Goal: Information Seeking & Learning: Learn about a topic

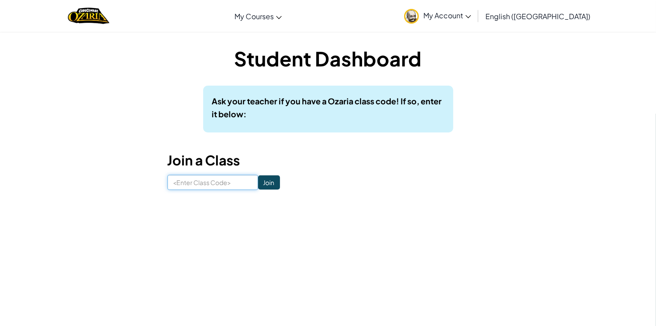
click at [210, 188] on input at bounding box center [212, 182] width 91 height 15
type input "NiceRainIce"
click at [270, 183] on input "Join" at bounding box center [269, 182] width 22 height 14
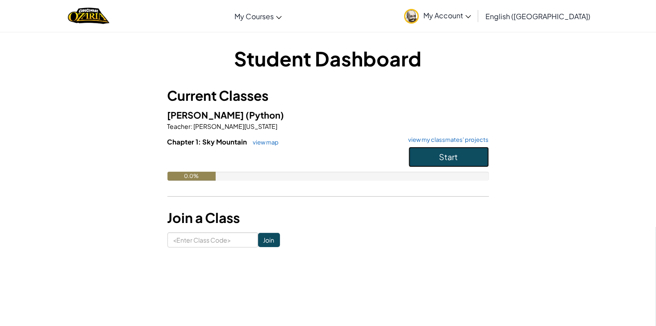
click at [453, 160] on span "Start" at bounding box center [448, 157] width 19 height 10
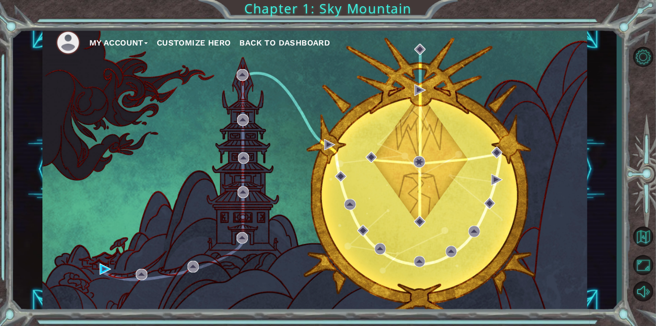
click at [210, 39] on button "Customize Hero" at bounding box center [194, 42] width 74 height 13
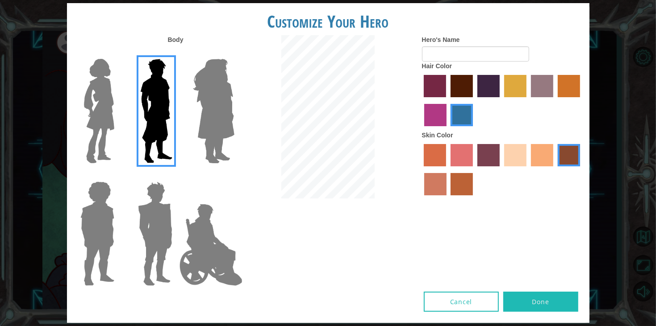
click at [436, 113] on label "medium red violet hair color" at bounding box center [435, 115] width 22 height 22
click at [581, 100] on input "medium red violet hair color" at bounding box center [581, 100] width 0 height 0
click at [464, 116] on label "lachmara hair color" at bounding box center [461, 115] width 22 height 22
click at [448, 129] on input "lachmara hair color" at bounding box center [448, 129] width 0 height 0
click at [432, 114] on label "medium red violet hair color" at bounding box center [435, 115] width 22 height 22
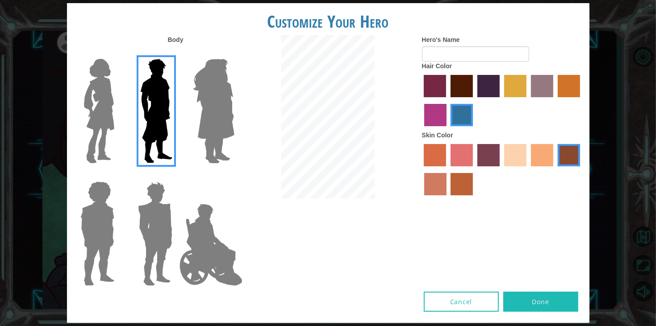
click at [581, 100] on input "medium red violet hair color" at bounding box center [581, 100] width 0 height 0
click at [453, 114] on label "lachmara hair color" at bounding box center [461, 115] width 22 height 22
click at [448, 129] on input "lachmara hair color" at bounding box center [448, 129] width 0 height 0
click at [519, 89] on label "tulip tree hair color" at bounding box center [515, 86] width 22 height 22
click at [501, 100] on input "tulip tree hair color" at bounding box center [501, 100] width 0 height 0
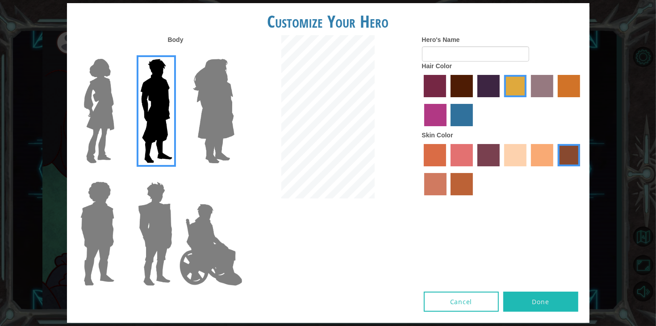
click at [540, 88] on label "bazaar hair color" at bounding box center [542, 86] width 22 height 22
click at [527, 100] on input "bazaar hair color" at bounding box center [527, 100] width 0 height 0
click at [544, 154] on label "tacao skin color" at bounding box center [542, 155] width 22 height 22
click at [527, 170] on input "tacao skin color" at bounding box center [527, 170] width 0 height 0
click at [510, 162] on label "sandy beach skin color" at bounding box center [515, 155] width 22 height 22
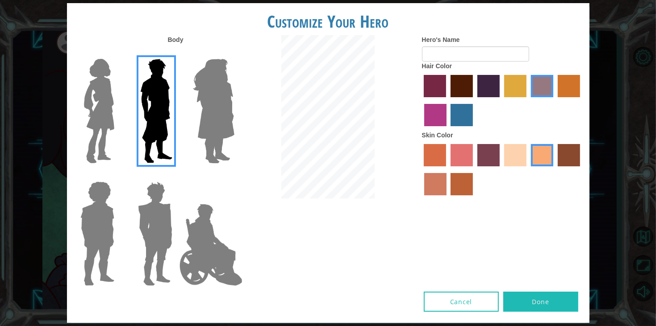
click at [501, 170] on input "sandy beach skin color" at bounding box center [501, 170] width 0 height 0
click at [539, 159] on label "tacao skin color" at bounding box center [542, 155] width 22 height 22
click at [527, 170] on input "tacao skin color" at bounding box center [527, 170] width 0 height 0
click at [572, 75] on label "gold drop hair color" at bounding box center [568, 86] width 22 height 22
click at [554, 100] on input "gold drop hair color" at bounding box center [554, 100] width 0 height 0
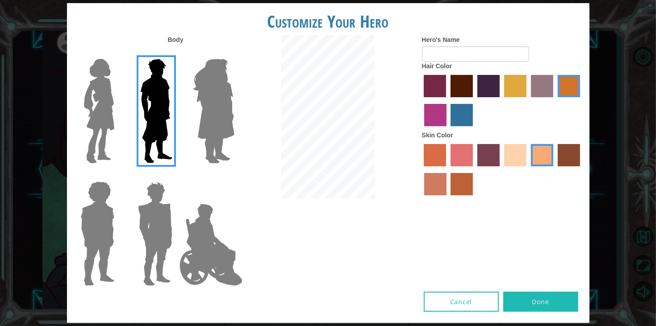
click at [547, 84] on label "bazaar hair color" at bounding box center [542, 86] width 22 height 22
click at [527, 100] on input "bazaar hair color" at bounding box center [527, 100] width 0 height 0
click at [574, 87] on label "gold drop hair color" at bounding box center [568, 86] width 22 height 22
click at [554, 100] on input "gold drop hair color" at bounding box center [554, 100] width 0 height 0
click at [463, 88] on label "maroon hair color" at bounding box center [461, 86] width 22 height 22
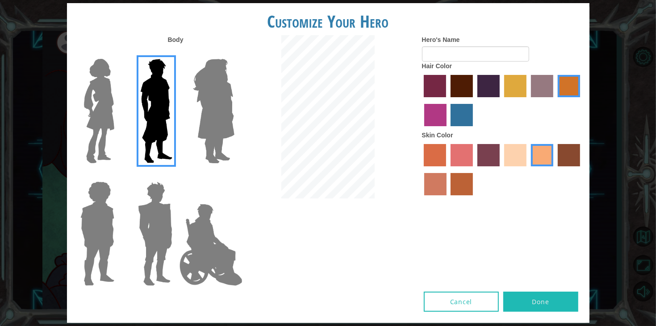
click at [447, 100] on input "maroon hair color" at bounding box center [447, 100] width 0 height 0
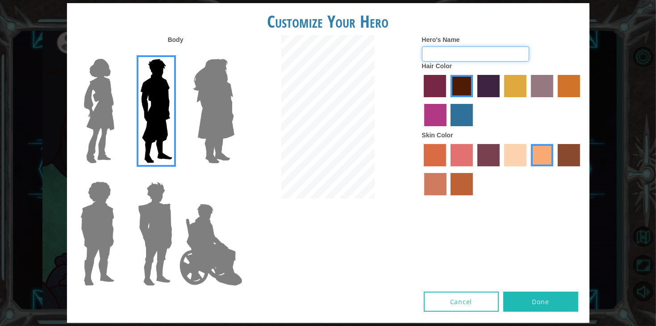
click at [487, 52] on input "Hero's Name" at bounding box center [475, 53] width 107 height 15
click at [428, 54] on input "jmustardjosh" at bounding box center [475, 53] width 107 height 15
click at [235, 140] on img at bounding box center [213, 111] width 49 height 112
click at [234, 53] on input "Hero Amethyst" at bounding box center [234, 53] width 0 height 0
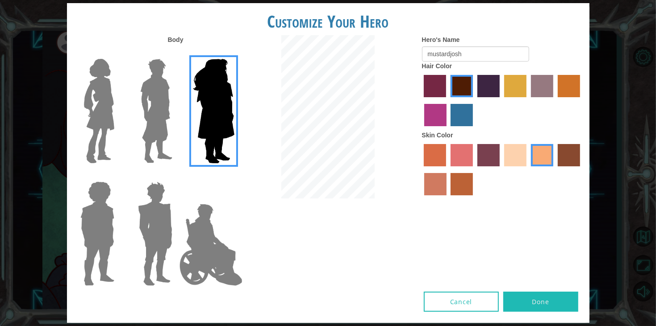
click at [197, 238] on img at bounding box center [211, 244] width 70 height 89
click at [234, 176] on input "Hero Jamie" at bounding box center [234, 176] width 0 height 0
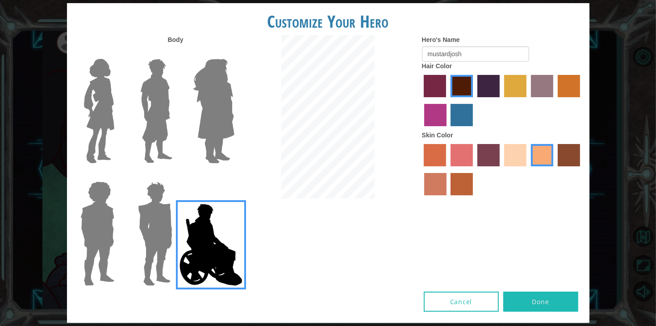
click at [168, 238] on img at bounding box center [154, 234] width 41 height 112
click at [176, 176] on input "Hero Garnet" at bounding box center [176, 176] width 0 height 0
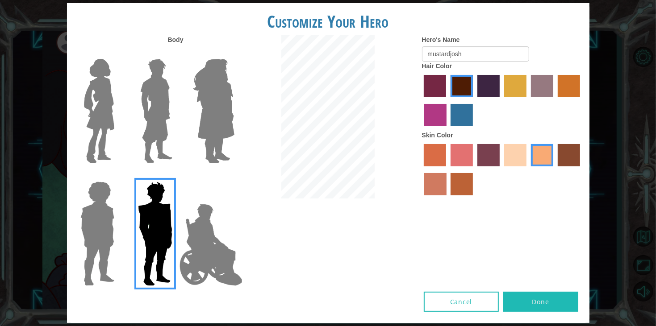
click at [107, 235] on img at bounding box center [97, 234] width 41 height 112
click at [118, 176] on input "Hero Steven" at bounding box center [118, 176] width 0 height 0
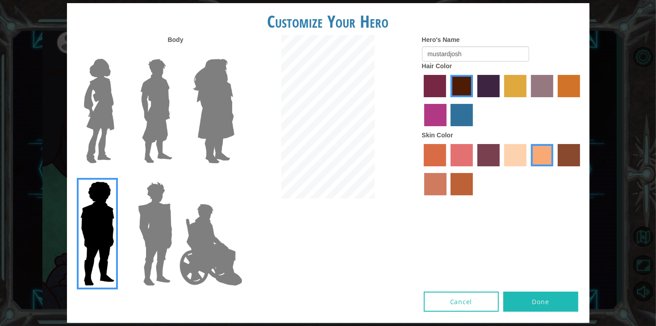
click at [106, 129] on img at bounding box center [98, 111] width 37 height 112
click at [118, 53] on input "Hero Connie" at bounding box center [118, 53] width 0 height 0
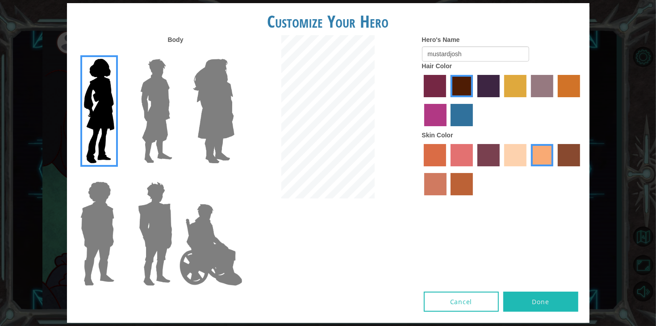
click at [164, 112] on img at bounding box center [157, 111] width 40 height 112
click at [176, 53] on input "Hero Lars" at bounding box center [176, 53] width 0 height 0
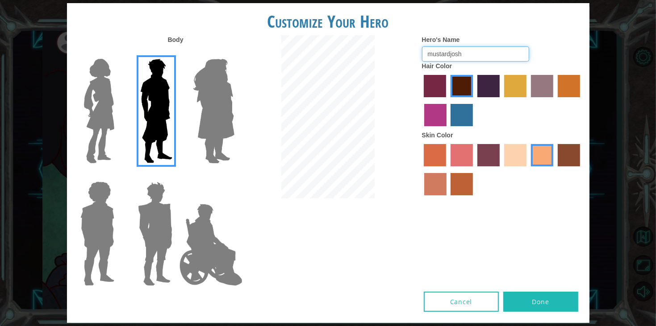
click at [486, 47] on input "mustardjosh" at bounding box center [475, 53] width 107 height 15
type input "m"
type input "i"
type input "insert_name_here"
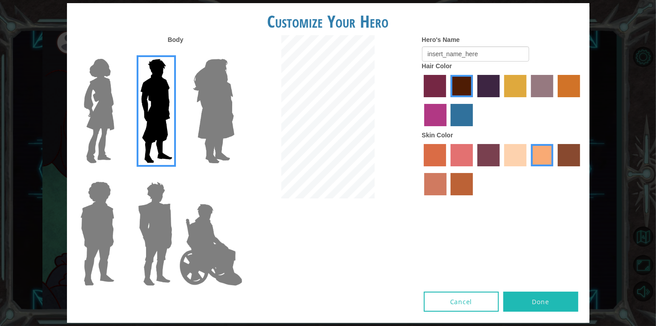
click at [137, 224] on img at bounding box center [154, 234] width 41 height 112
click at [176, 176] on input "Hero Garnet" at bounding box center [176, 176] width 0 height 0
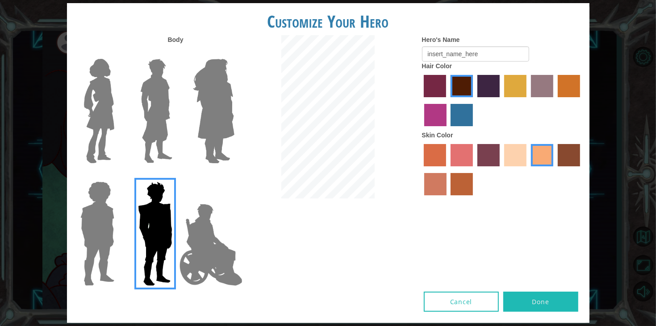
click at [163, 87] on img at bounding box center [157, 111] width 40 height 112
click at [176, 53] on input "Hero Lars" at bounding box center [176, 53] width 0 height 0
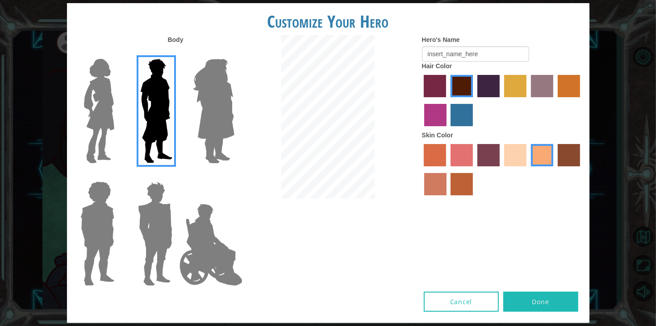
click at [531, 301] on button "Done" at bounding box center [540, 302] width 75 height 20
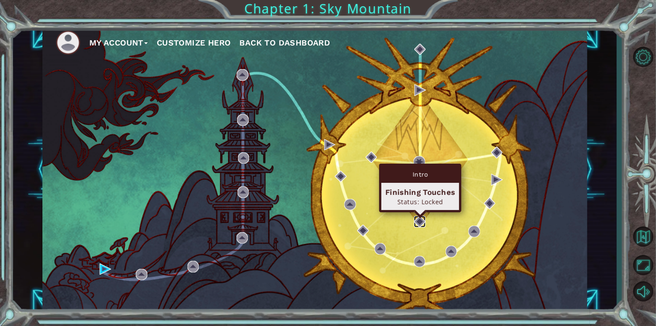
click at [419, 221] on img at bounding box center [420, 222] width 12 height 12
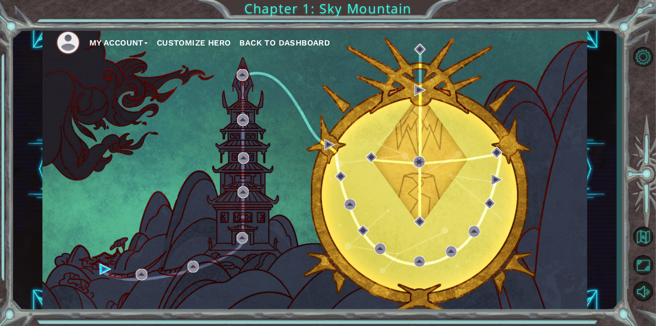
click at [118, 299] on div "My Account Customize Hero Back to Dashboard" at bounding box center [314, 169] width 545 height 287
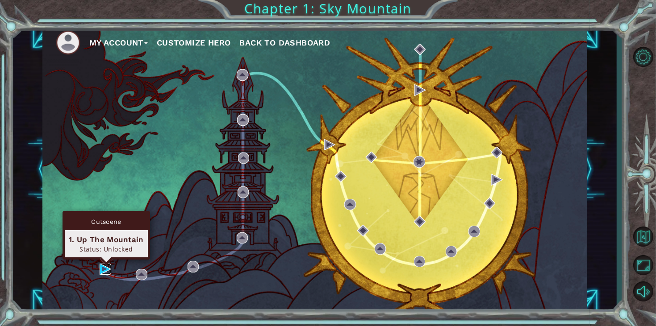
click at [104, 269] on img at bounding box center [106, 270] width 12 height 12
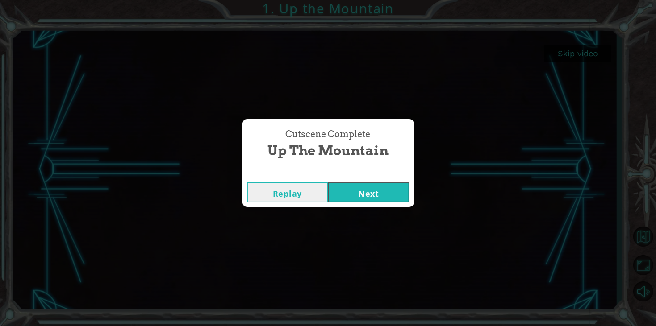
click at [359, 194] on button "Next" at bounding box center [368, 193] width 81 height 20
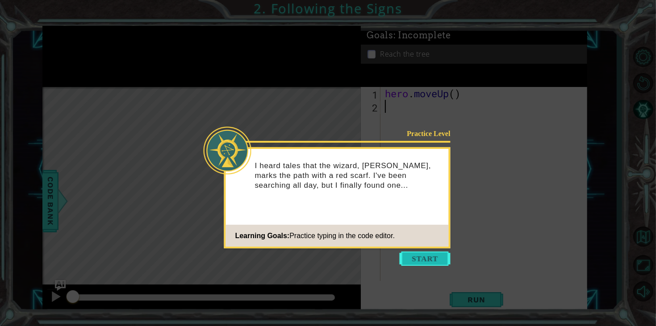
click at [419, 257] on button "Start" at bounding box center [424, 259] width 51 height 14
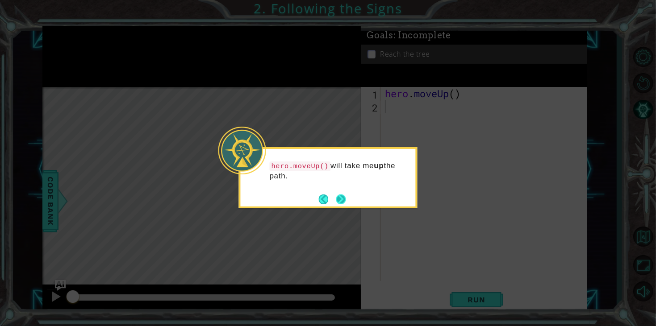
click at [342, 196] on button "Next" at bounding box center [341, 199] width 16 height 16
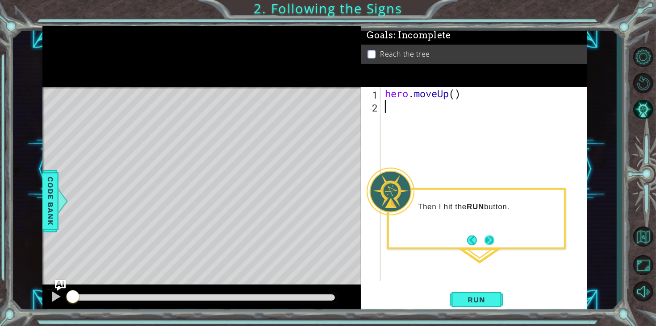
click at [488, 241] on button "Next" at bounding box center [488, 240] width 11 height 11
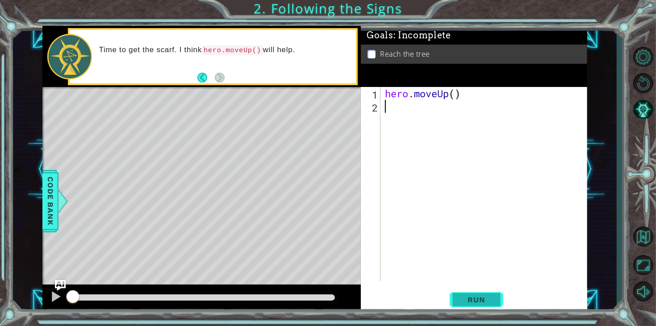
click at [465, 298] on span "Run" at bounding box center [475, 299] width 35 height 9
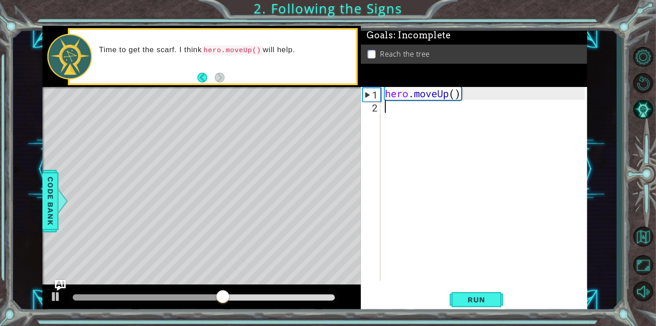
type textarea "h"
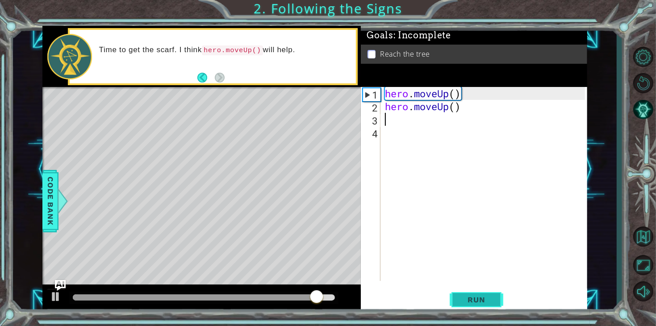
click at [465, 293] on button "Run" at bounding box center [476, 300] width 54 height 23
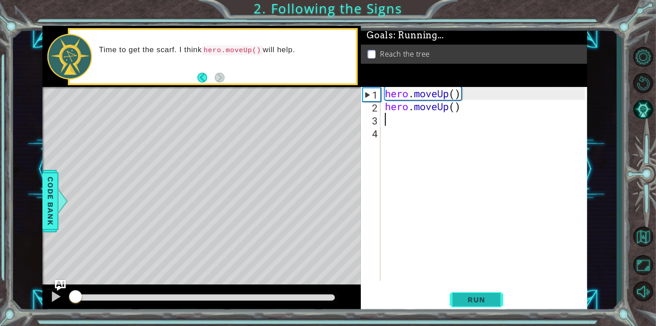
click at [465, 293] on button "Run" at bounding box center [476, 300] width 54 height 23
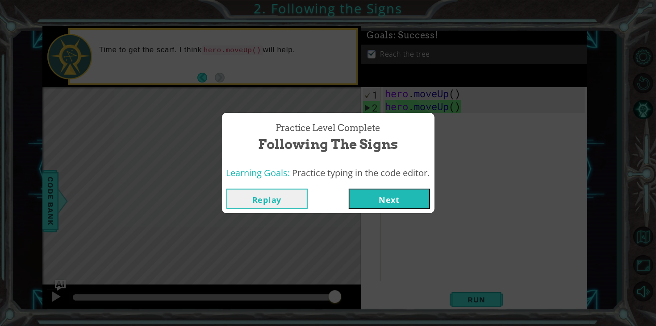
click at [389, 199] on button "Next" at bounding box center [389, 199] width 81 height 20
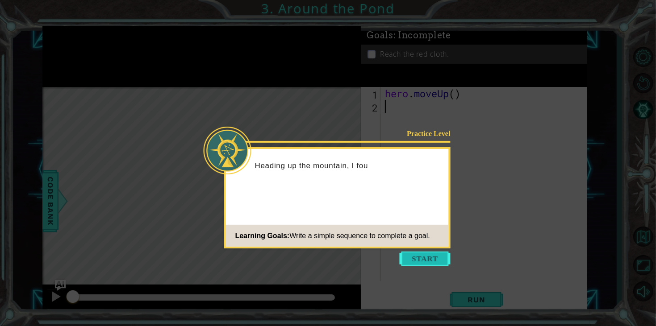
click at [428, 254] on button "Start" at bounding box center [424, 259] width 51 height 14
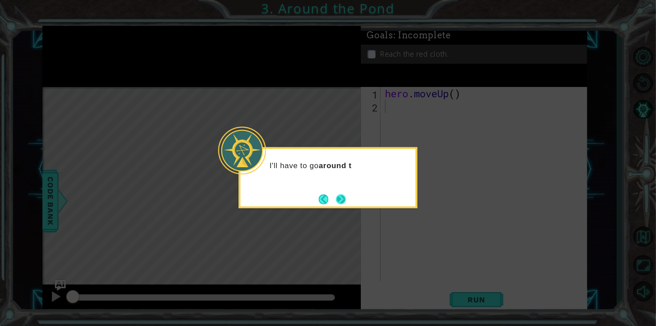
click at [338, 202] on button "Next" at bounding box center [340, 199] width 12 height 12
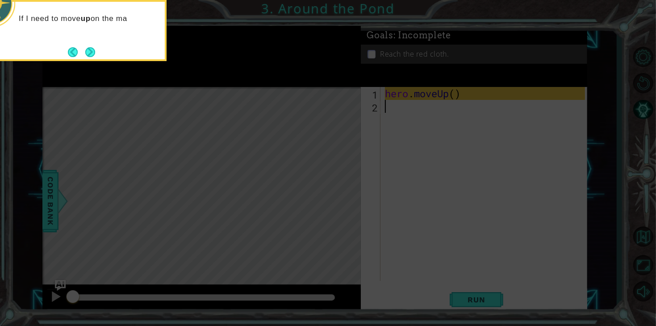
click at [146, 87] on icon at bounding box center [328, 48] width 656 height 555
click at [88, 50] on button "Next" at bounding box center [90, 52] width 16 height 16
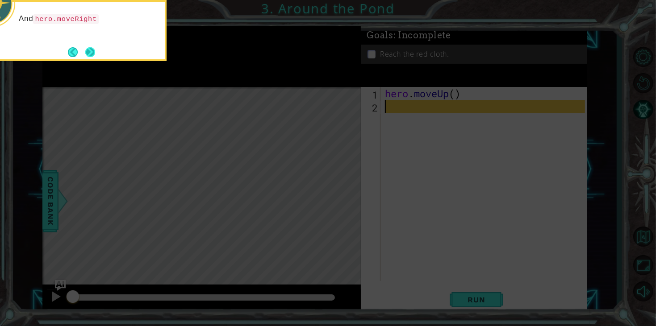
click at [88, 50] on button "Next" at bounding box center [90, 52] width 16 height 16
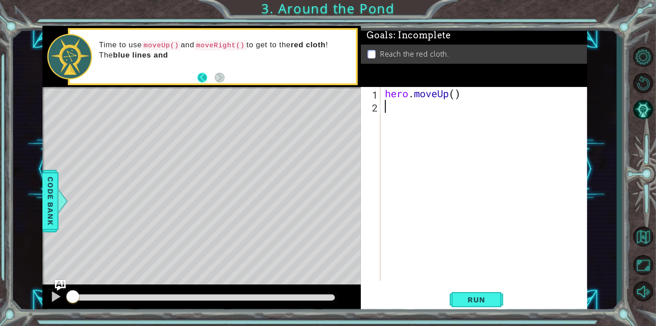
click at [206, 79] on button "Back" at bounding box center [205, 78] width 17 height 10
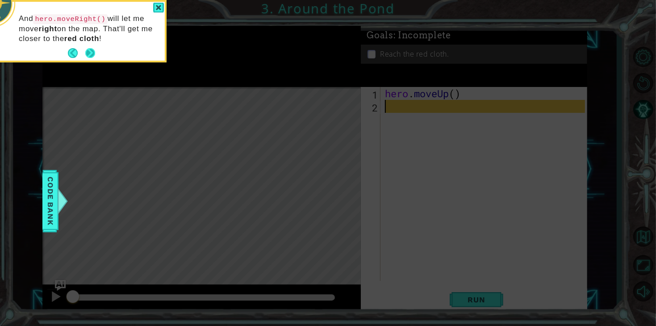
click at [93, 52] on button "Next" at bounding box center [90, 53] width 11 height 11
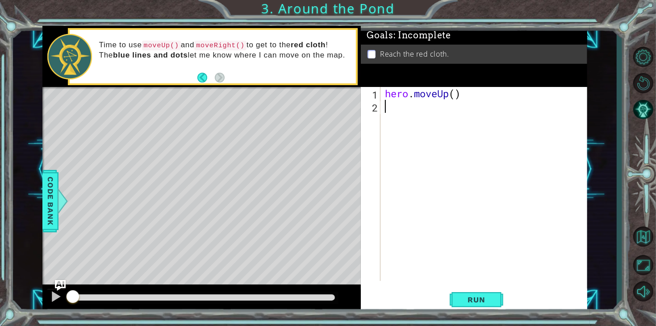
click at [435, 104] on div "hero . moveUp ( )" at bounding box center [486, 197] width 206 height 220
type textarea "h"
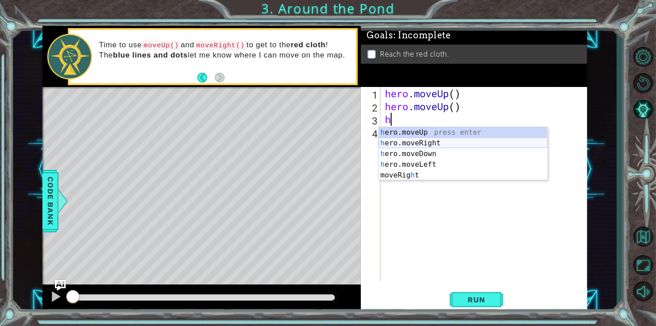
click at [452, 143] on div "h ero.moveUp press enter h ero.moveRight press enter h ero.moveDown press enter…" at bounding box center [462, 164] width 169 height 75
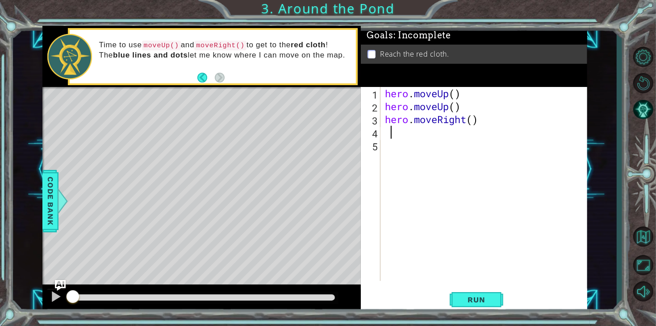
type textarea "h"
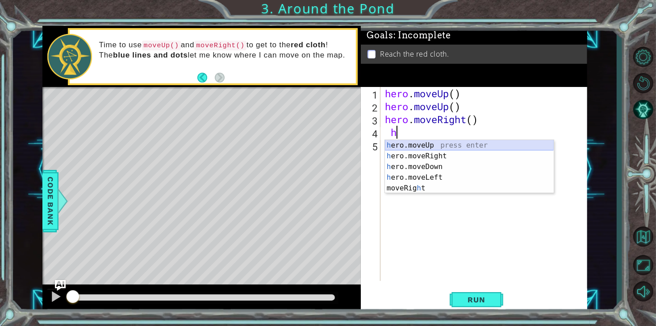
click at [445, 145] on div "h ero.moveUp press enter h ero.moveRight press enter h ero.moveDown press enter…" at bounding box center [469, 177] width 169 height 75
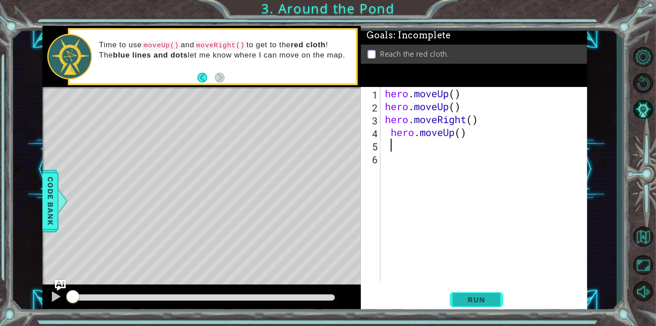
click at [492, 294] on button "Run" at bounding box center [476, 300] width 54 height 23
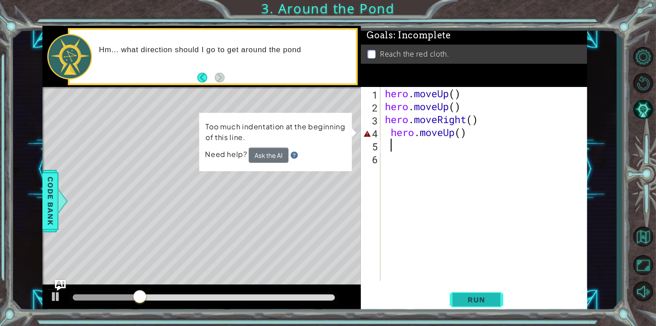
click at [475, 298] on span "Run" at bounding box center [475, 299] width 35 height 9
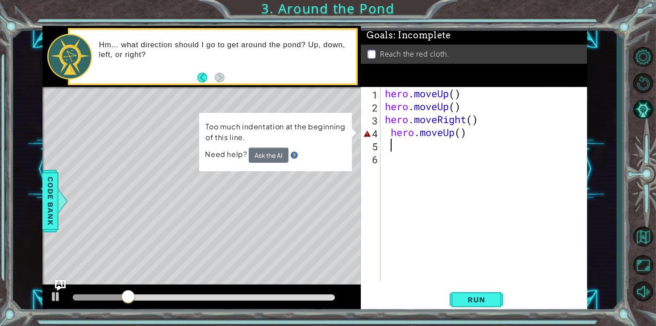
click at [392, 131] on div "hero . moveUp ( ) hero . moveUp ( ) hero . moveRight ( ) hero . moveUp ( )" at bounding box center [486, 197] width 206 height 220
type textarea "hero.moveUp()"
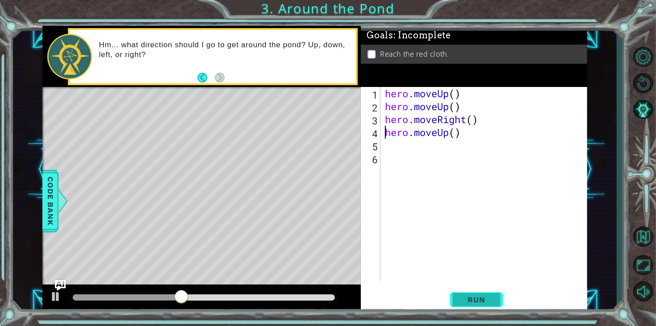
click at [473, 301] on span "Run" at bounding box center [475, 299] width 35 height 9
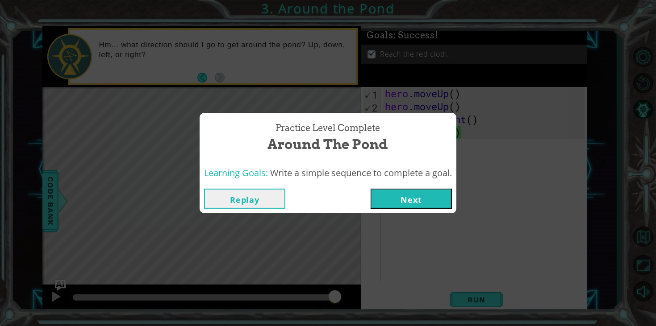
click at [397, 197] on button "Next" at bounding box center [410, 199] width 81 height 20
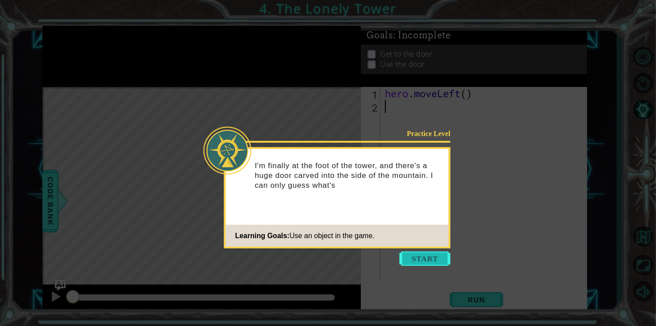
click at [409, 256] on button "Start" at bounding box center [424, 259] width 51 height 14
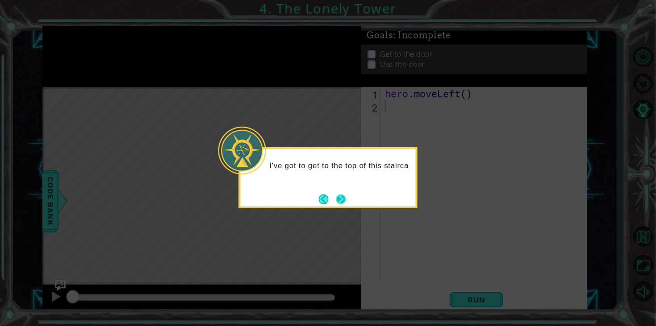
click at [343, 198] on button "Next" at bounding box center [340, 199] width 13 height 13
click at [339, 197] on button "Next" at bounding box center [340, 199] width 13 height 13
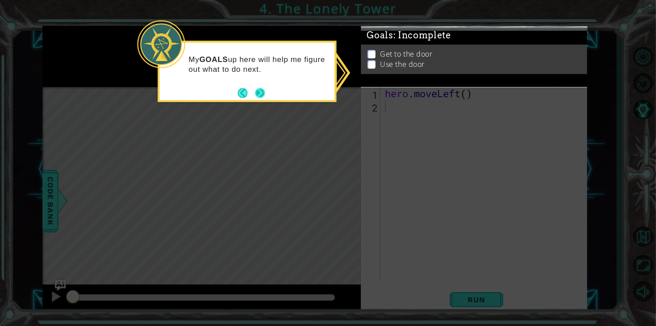
click at [261, 91] on button "Next" at bounding box center [260, 93] width 17 height 17
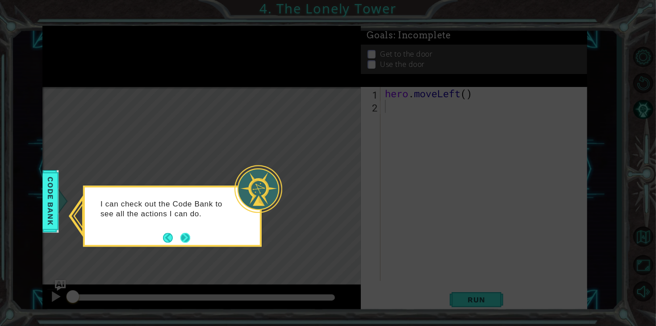
click at [183, 236] on button "Next" at bounding box center [184, 237] width 13 height 13
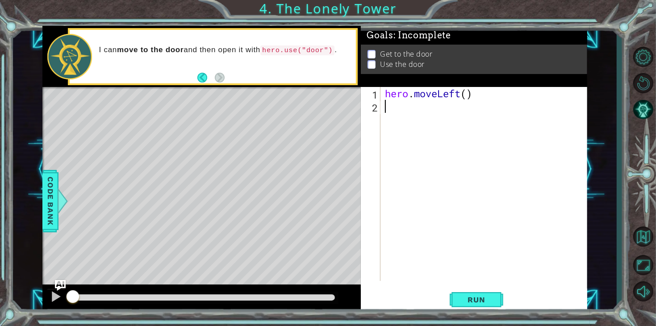
type textarea "h"
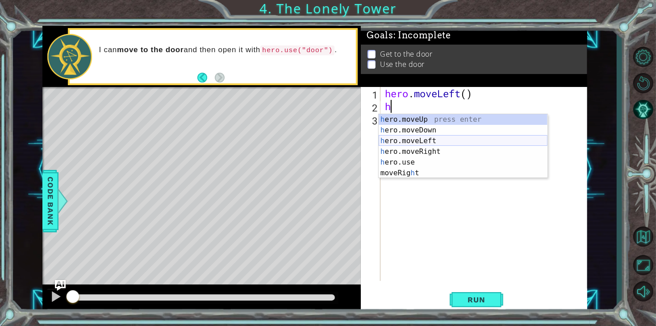
click at [437, 139] on div "h ero.moveUp press enter h ero.moveDown press enter h ero.moveLeft press enter …" at bounding box center [462, 157] width 169 height 86
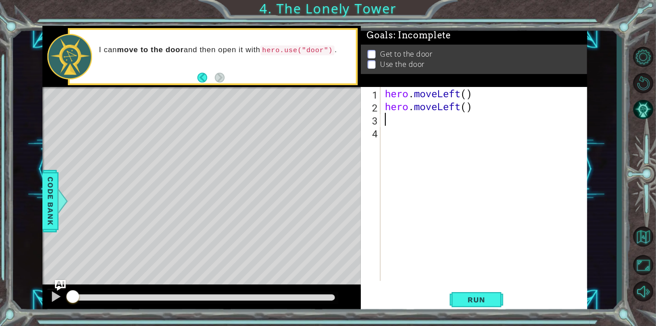
type textarea "h"
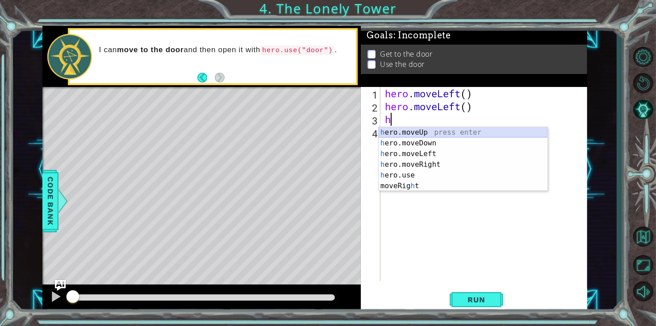
click at [447, 132] on div "h ero.moveUp press enter h ero.moveDown press enter h ero.moveLeft press enter …" at bounding box center [462, 170] width 169 height 86
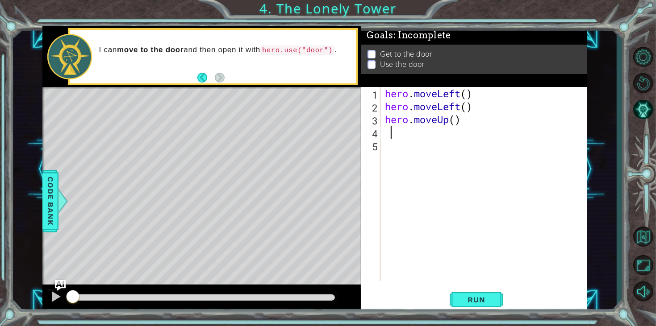
type textarea "h"
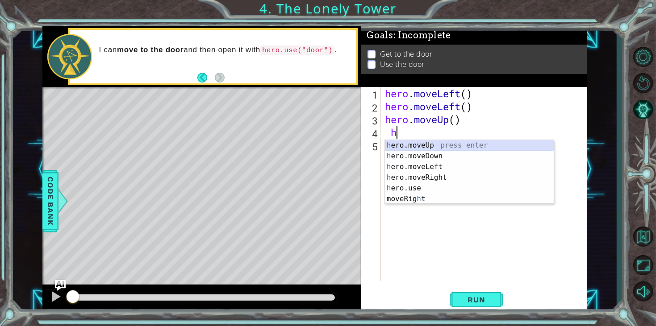
click at [442, 147] on div "h ero.moveUp press enter h ero.moveDown press enter h ero.moveLeft press enter …" at bounding box center [469, 183] width 169 height 86
type textarea "h"
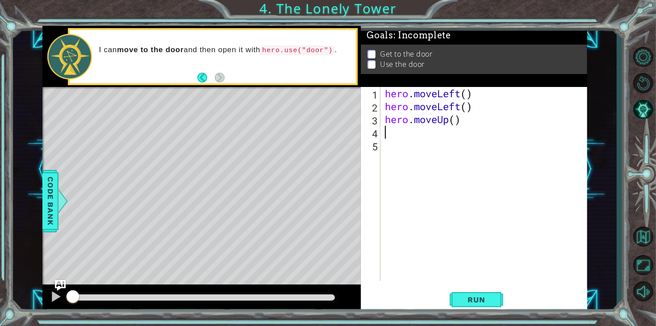
type textarea "h"
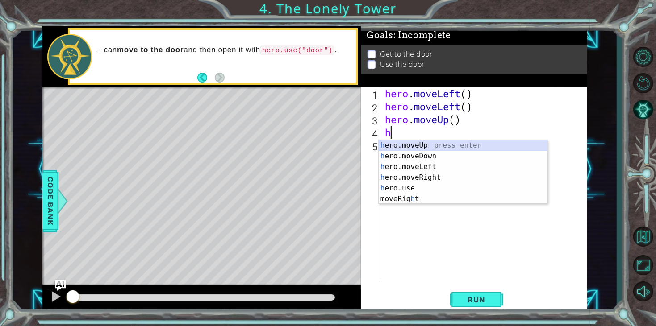
click at [436, 147] on div "h ero.moveUp press enter h ero.moveDown press enter h ero.moveLeft press enter …" at bounding box center [462, 183] width 169 height 86
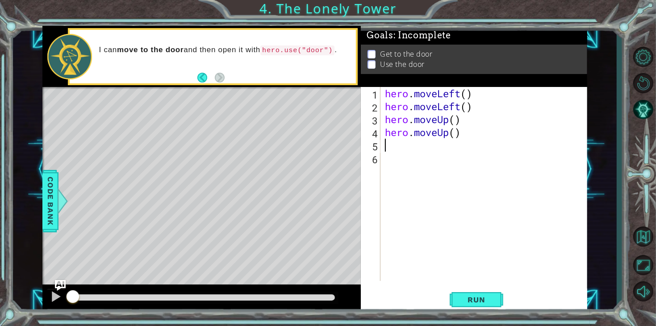
type textarea "h"
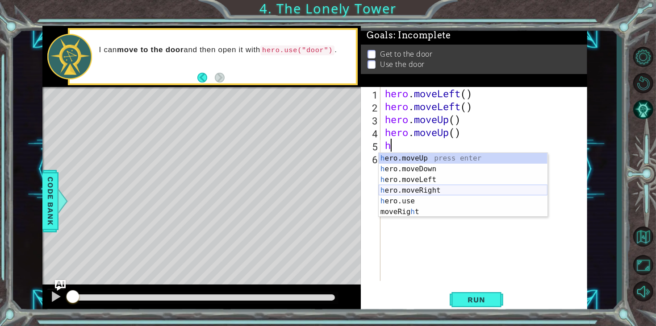
click at [435, 188] on div "h ero.moveUp press enter h ero.moveDown press enter h ero.moveLeft press enter …" at bounding box center [462, 196] width 169 height 86
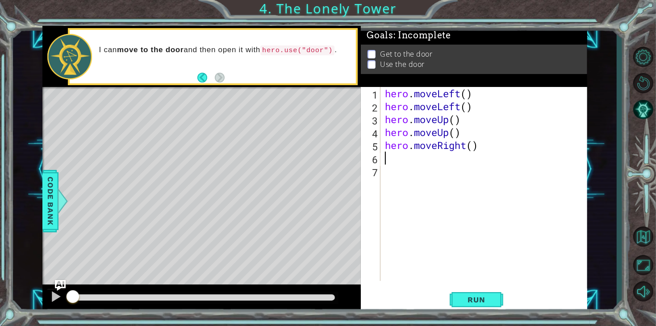
type textarea "h"
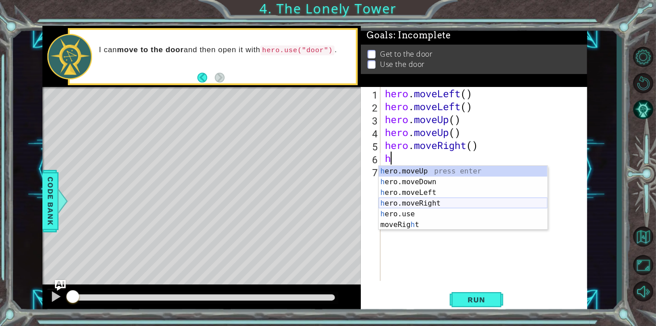
click at [436, 201] on div "h ero.moveUp press enter h ero.moveDown press enter h ero.moveLeft press enter …" at bounding box center [462, 209] width 169 height 86
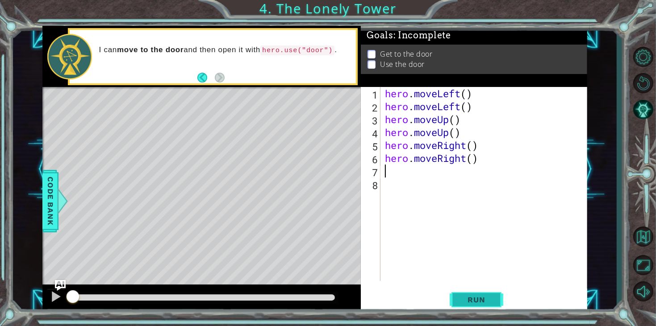
click at [483, 300] on span "Run" at bounding box center [475, 299] width 35 height 9
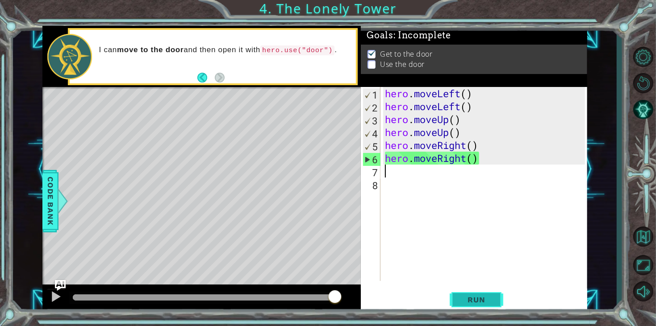
click at [487, 295] on button "Run" at bounding box center [476, 300] width 54 height 23
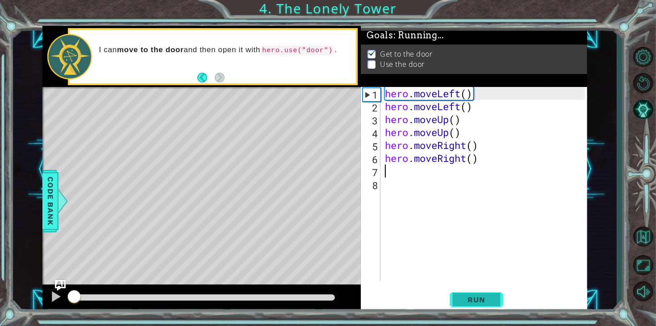
click at [487, 295] on button "Run" at bounding box center [476, 300] width 54 height 23
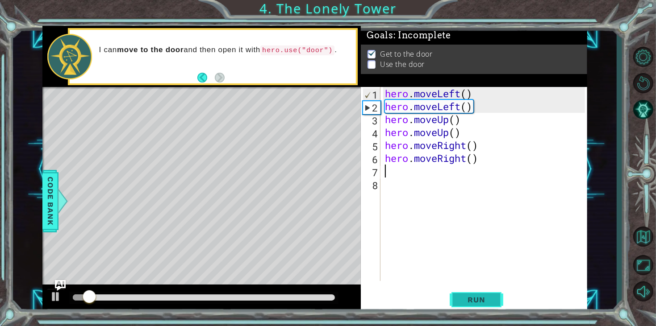
click at [464, 307] on button "Run" at bounding box center [476, 300] width 54 height 23
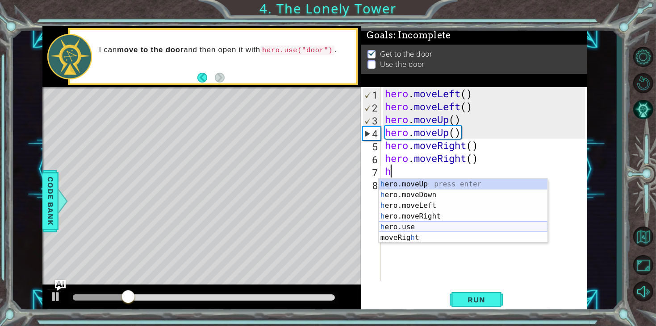
click at [420, 224] on div "h ero.moveUp press enter h ero.moveDown press enter h ero.moveLeft press enter …" at bounding box center [462, 222] width 169 height 86
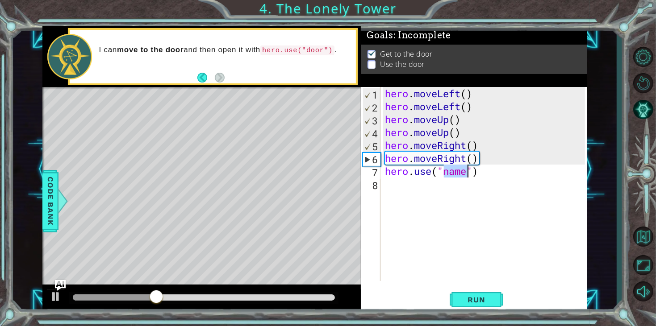
click at [468, 171] on div "hero . moveLeft ( ) hero . moveLeft ( ) hero . moveUp ( ) hero . moveUp ( ) her…" at bounding box center [484, 184] width 202 height 194
type textarea "hero.use("door")"
click at [482, 302] on span "Run" at bounding box center [475, 299] width 35 height 9
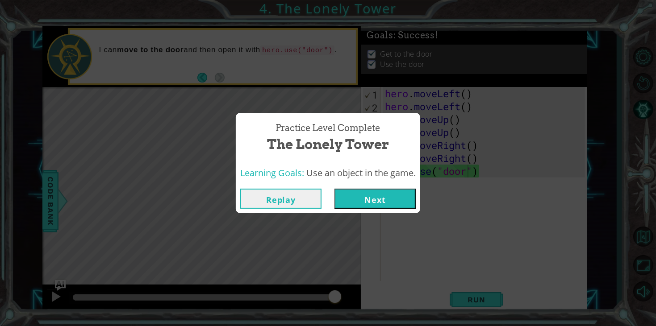
click at [379, 200] on button "Next" at bounding box center [374, 199] width 81 height 20
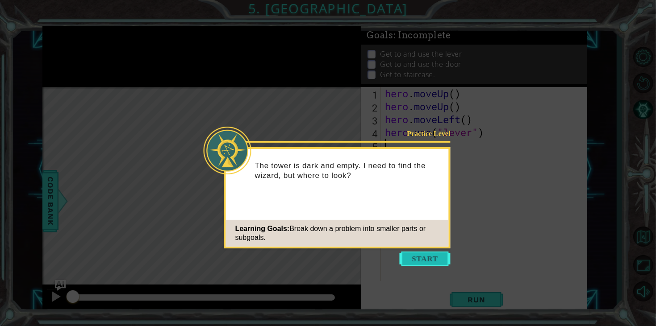
click at [418, 259] on button "Start" at bounding box center [424, 259] width 51 height 14
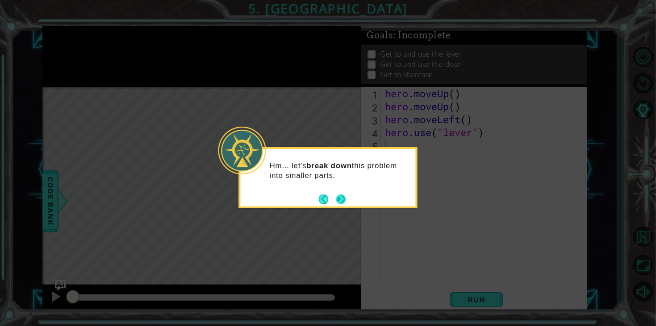
click at [341, 199] on button "Next" at bounding box center [340, 199] width 17 height 17
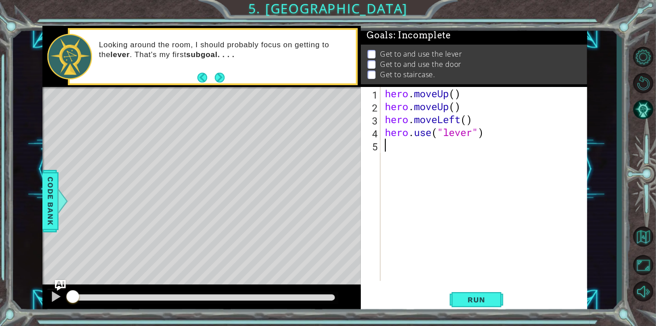
type textarea "h"
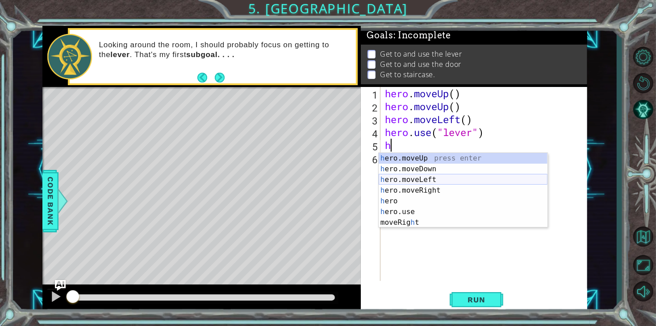
click at [422, 176] on div "h ero.moveUp press enter h ero.moveDown press enter h ero.moveLeft press enter …" at bounding box center [462, 201] width 169 height 96
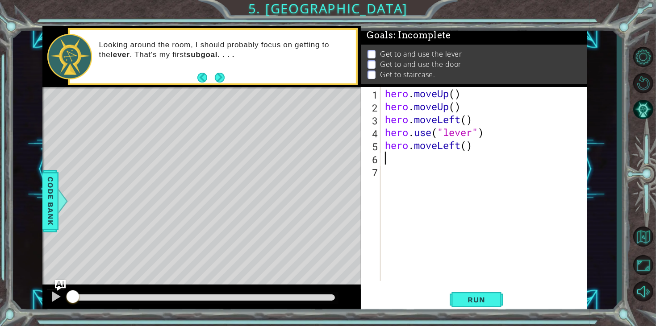
type textarea "h"
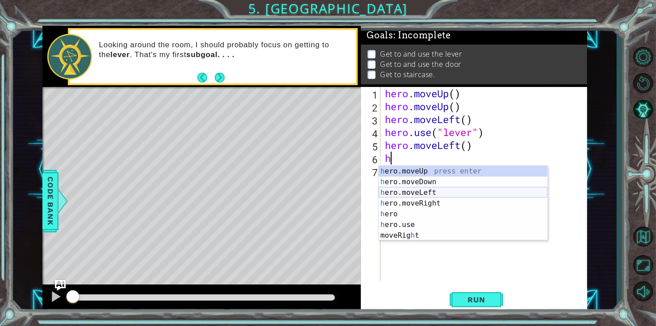
click at [422, 191] on div "h ero.moveUp press enter h ero.moveDown press enter h ero.moveLeft press enter …" at bounding box center [462, 214] width 169 height 96
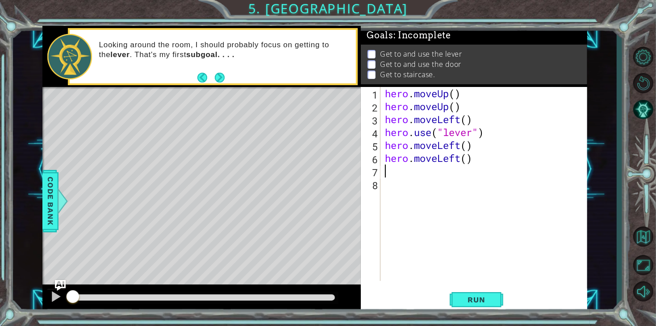
type textarea "h"
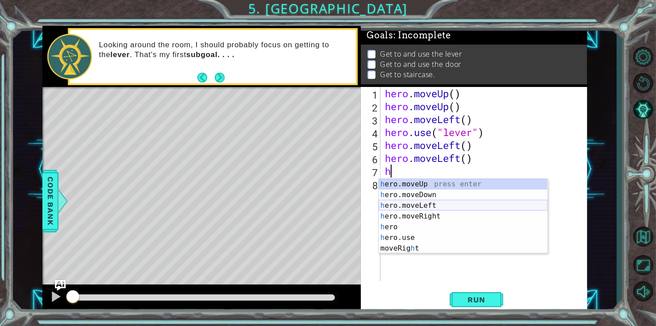
click at [418, 202] on div "h ero.moveUp press enter h ero.moveDown press enter h ero.moveLeft press enter …" at bounding box center [462, 227] width 169 height 96
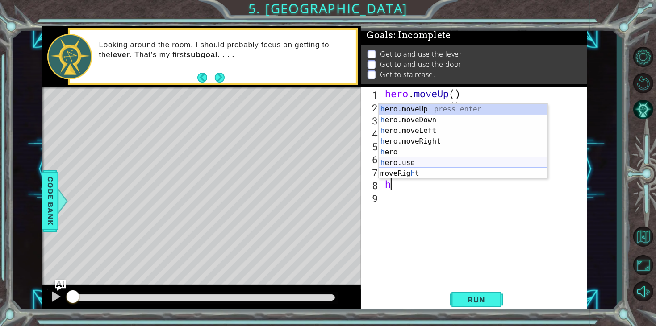
click at [425, 159] on div "h ero.moveUp press enter h ero.moveDown press enter h ero.moveLeft press enter …" at bounding box center [462, 152] width 169 height 96
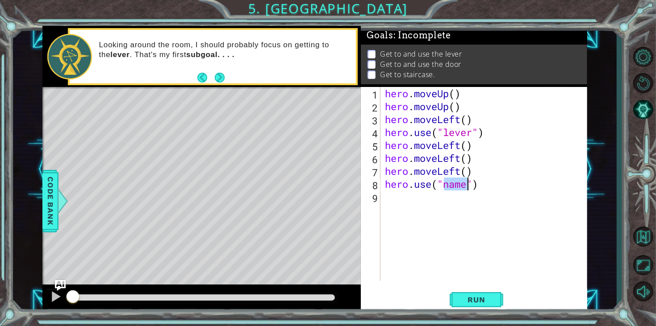
click at [468, 184] on div "hero . moveUp ( ) hero . moveUp ( ) hero . moveLeft ( ) hero . use ( "lever" ) …" at bounding box center [484, 184] width 202 height 194
click at [467, 304] on span "Run" at bounding box center [475, 299] width 35 height 9
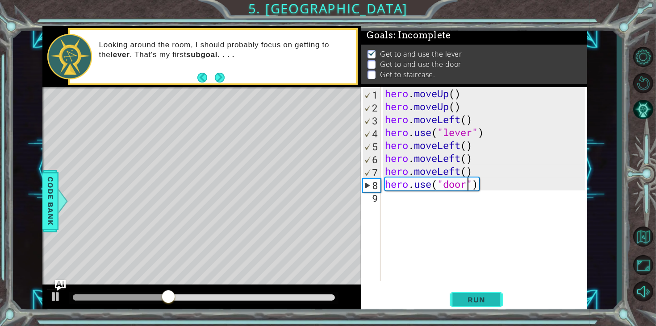
click at [469, 299] on span "Run" at bounding box center [475, 299] width 35 height 9
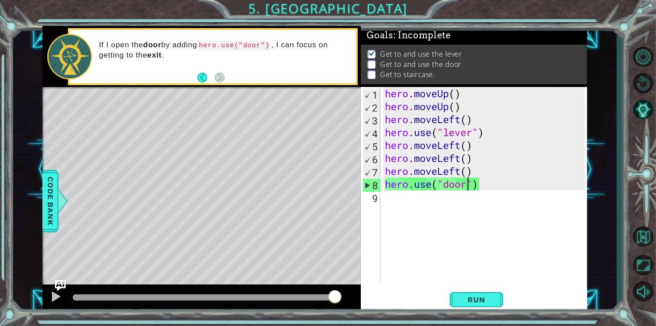
click at [485, 187] on div "hero . moveUp ( ) hero . moveUp ( ) hero . moveLeft ( ) hero . use ( "lever" ) …" at bounding box center [486, 197] width 206 height 220
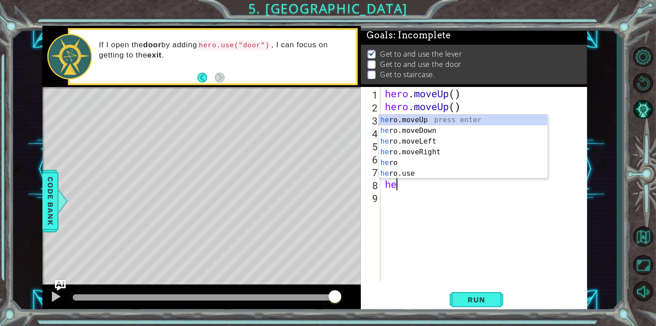
scroll to position [0, 0]
type textarea "h"
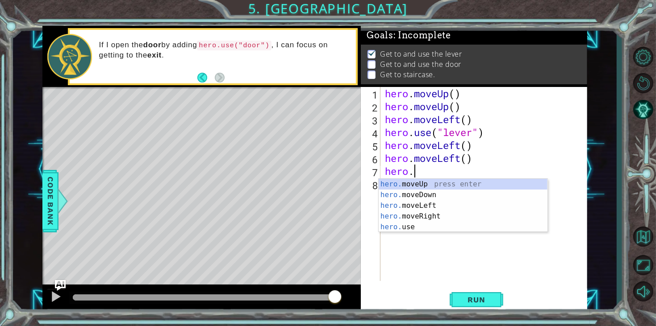
type textarea "h"
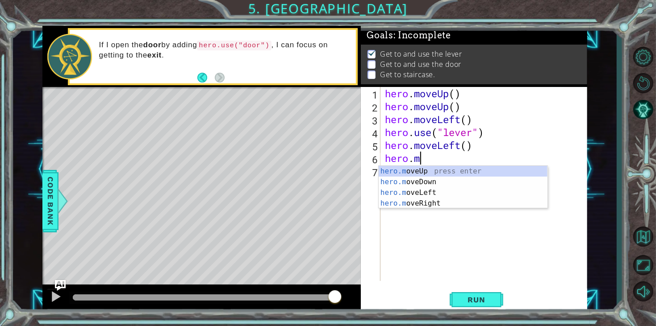
type textarea "h"
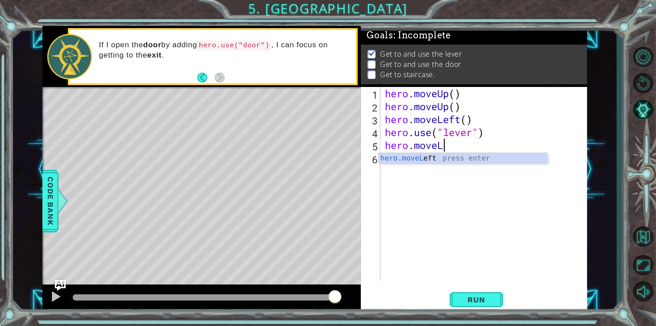
type textarea "hero.move"
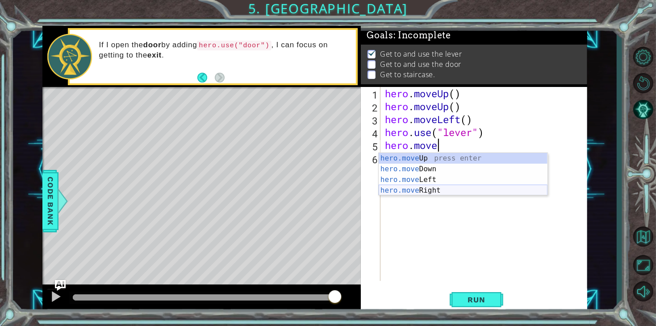
click at [463, 189] on div "hero.move Up press enter hero.move Down press enter hero.move Left press enter …" at bounding box center [462, 185] width 169 height 64
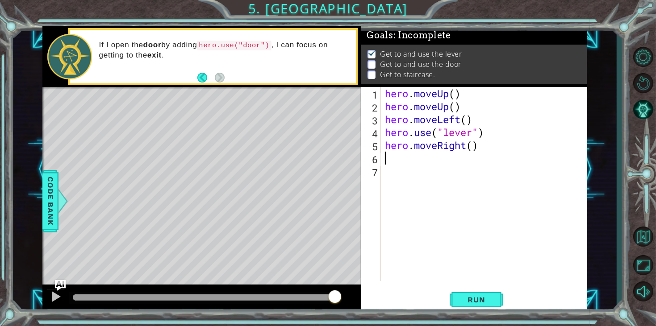
type textarea "h"
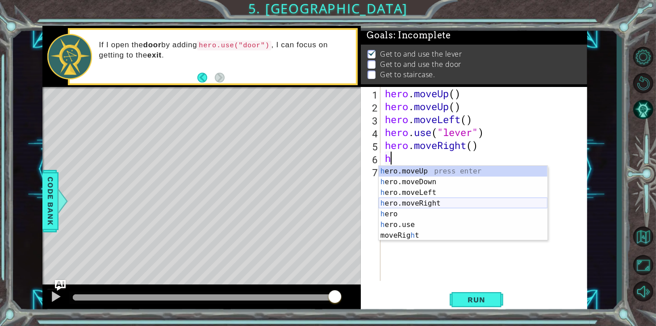
click at [446, 200] on div "h ero.moveUp press enter h ero.moveDown press enter h ero.moveLeft press enter …" at bounding box center [462, 214] width 169 height 96
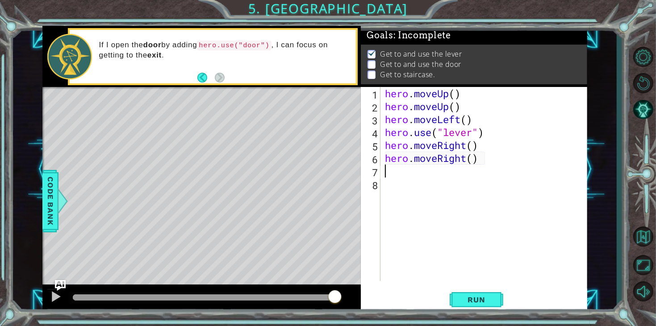
type textarea "h"
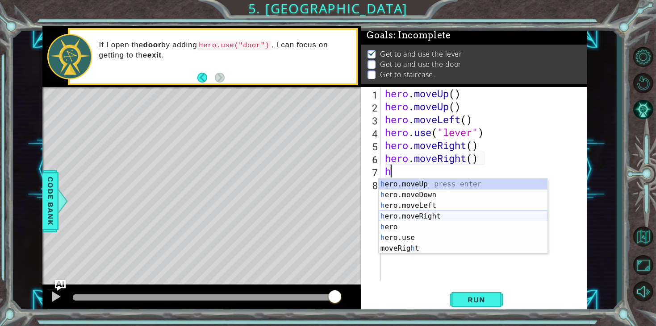
click at [440, 212] on div "h ero.moveUp press enter h ero.moveDown press enter h ero.moveLeft press enter …" at bounding box center [462, 227] width 169 height 96
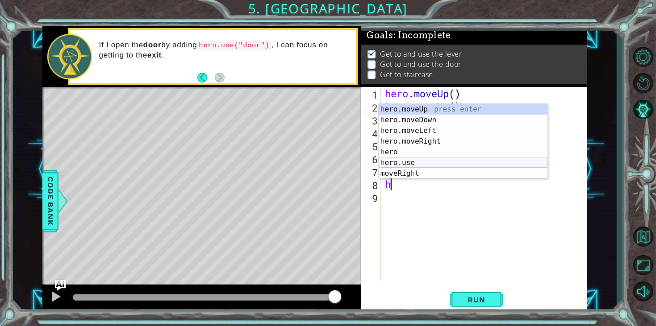
click at [424, 158] on div "h ero.moveUp press enter h ero.moveDown press enter h ero.moveLeft press enter …" at bounding box center [462, 152] width 169 height 96
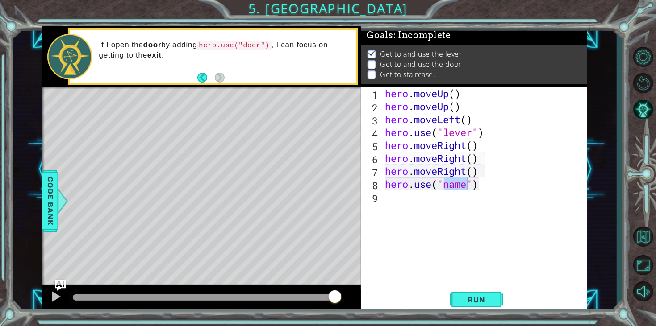
click at [467, 184] on div "hero . moveUp ( ) hero . moveUp ( ) hero . moveLeft ( ) hero . use ( "lever" ) …" at bounding box center [484, 184] width 202 height 194
type textarea "hero.use("door")"
click at [461, 302] on span "Run" at bounding box center [475, 299] width 35 height 9
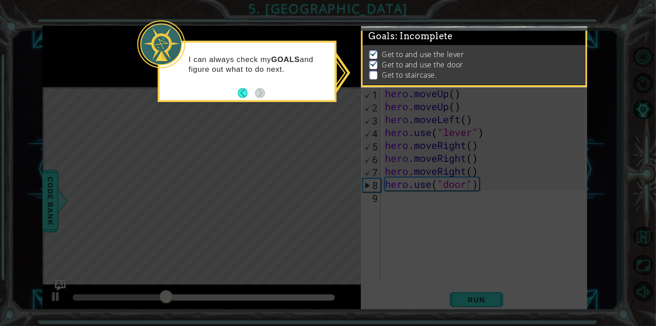
click at [273, 198] on icon at bounding box center [328, 163] width 656 height 326
click at [374, 73] on p at bounding box center [373, 75] width 8 height 8
click at [245, 95] on button "Back" at bounding box center [245, 93] width 17 height 10
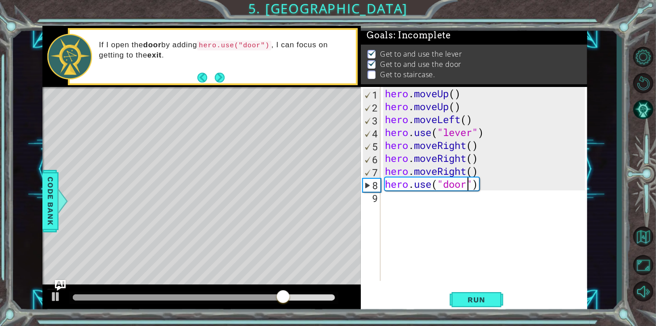
click at [415, 201] on div "hero . moveUp ( ) hero . moveUp ( ) hero . moveLeft ( ) hero . use ( "lever" ) …" at bounding box center [486, 197] width 206 height 220
type textarea "h"
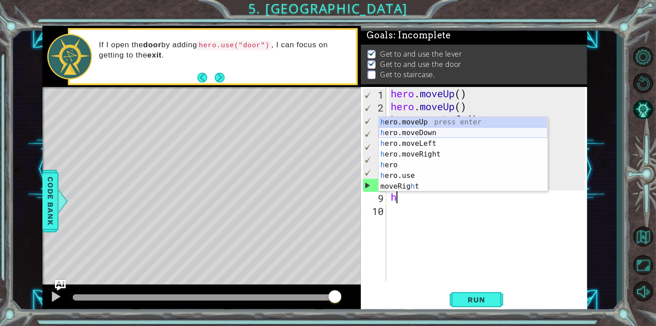
click at [433, 131] on div "h ero.moveUp press enter h ero.moveDown press enter h ero.moveLeft press enter …" at bounding box center [462, 165] width 169 height 96
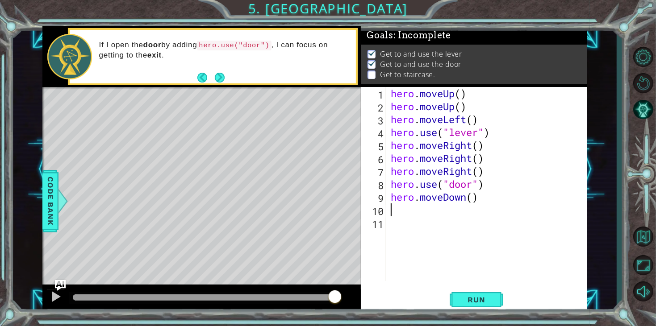
click at [466, 199] on div "hero . moveUp ( ) hero . moveUp ( ) hero . moveLeft ( ) hero . use ( "lever" ) …" at bounding box center [489, 197] width 201 height 220
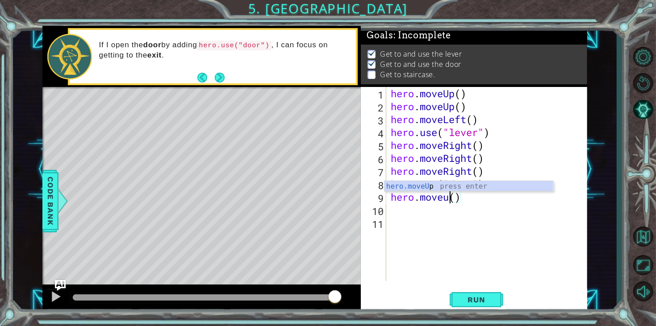
scroll to position [0, 2]
type textarea "hero.moveUp()"
click at [402, 211] on div "hero . moveUp ( ) hero . moveUp ( ) hero . moveLeft ( ) hero . use ( "lever" ) …" at bounding box center [489, 197] width 201 height 220
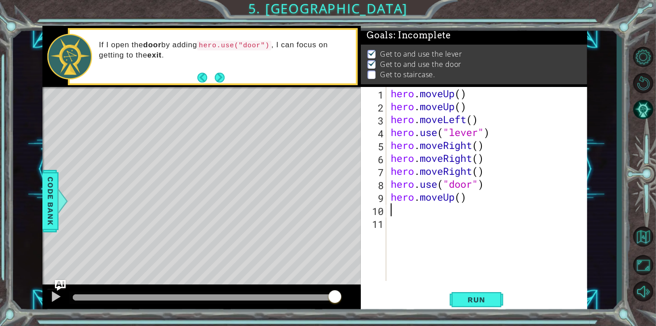
scroll to position [0, 0]
type textarea "h"
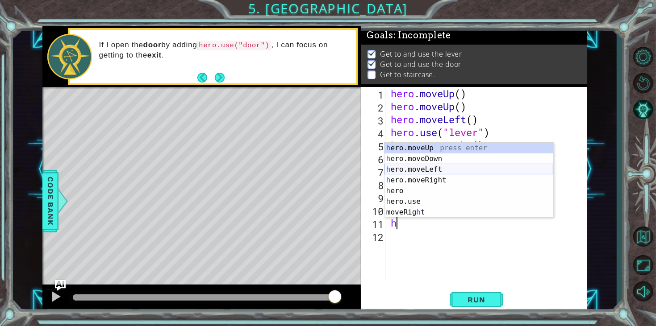
click at [432, 170] on div "h ero.moveUp press enter h ero.moveDown press enter h ero.moveLeft press enter …" at bounding box center [468, 191] width 169 height 96
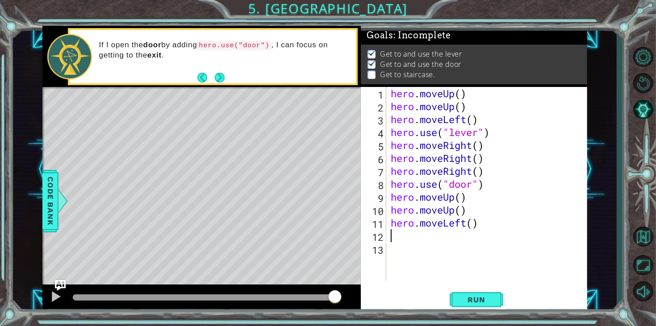
type textarea "h"
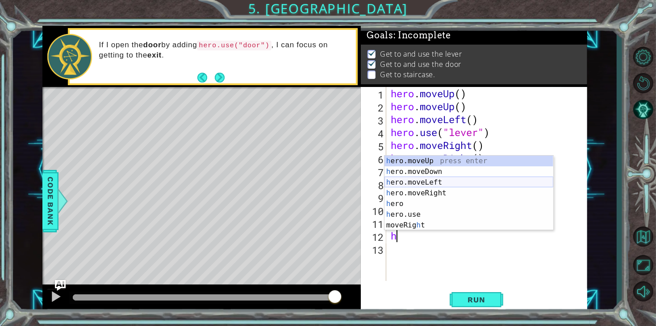
click at [435, 186] on div "h ero.moveUp press enter h ero.moveDown press enter h ero.moveLeft press enter …" at bounding box center [468, 204] width 169 height 96
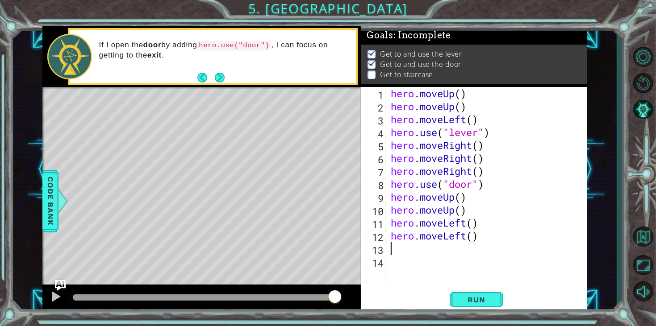
type textarea "h"
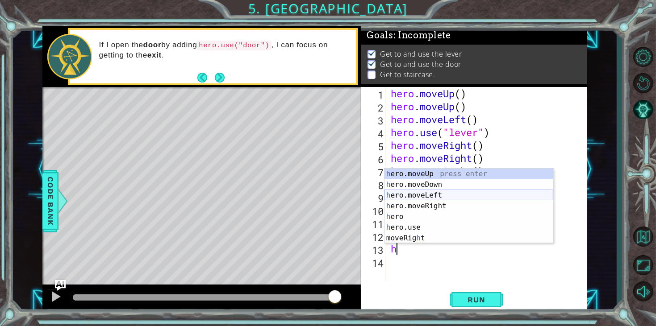
click at [452, 196] on div "h ero.moveUp press enter h ero.moveDown press enter h ero.moveLeft press enter …" at bounding box center [468, 217] width 169 height 96
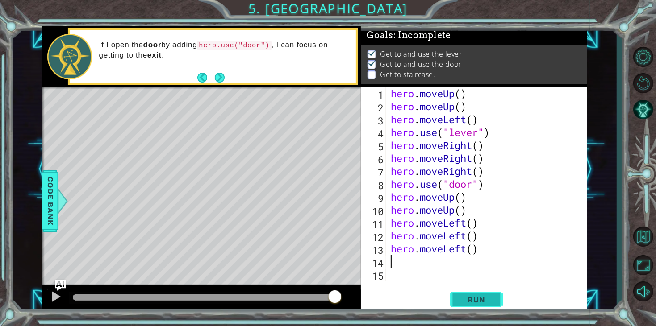
click at [472, 304] on span "Run" at bounding box center [475, 299] width 35 height 9
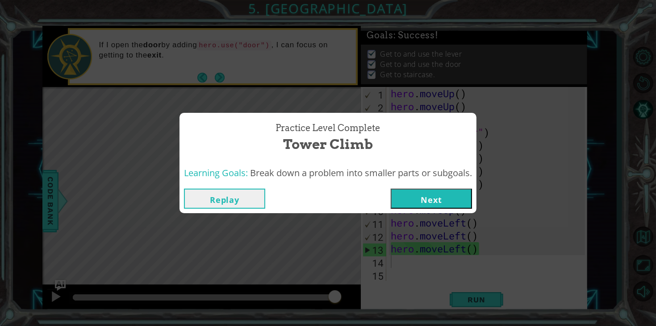
click at [444, 201] on button "Next" at bounding box center [430, 199] width 81 height 20
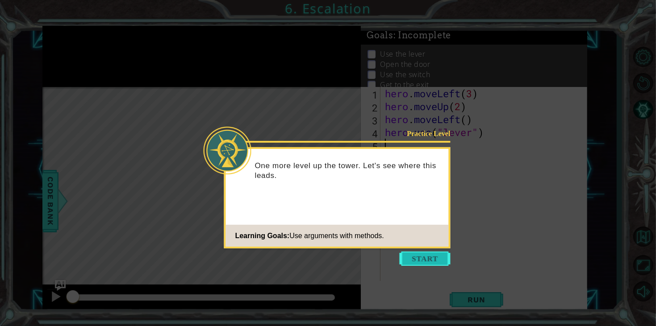
click at [429, 263] on button "Start" at bounding box center [424, 259] width 51 height 14
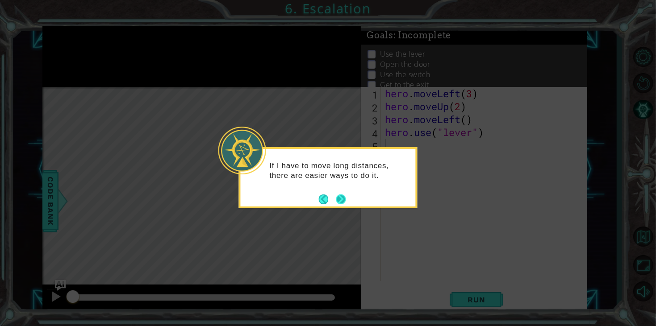
click at [341, 198] on button "Next" at bounding box center [341, 199] width 16 height 16
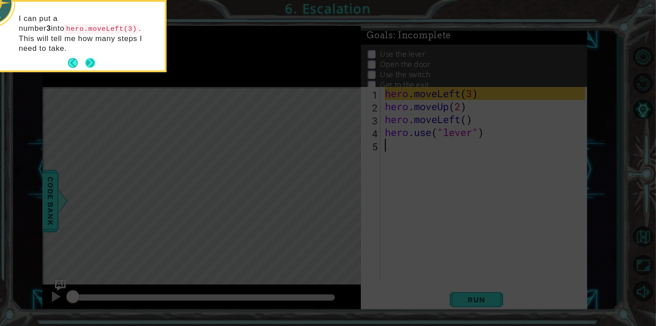
click at [85, 55] on button "Next" at bounding box center [90, 63] width 16 height 16
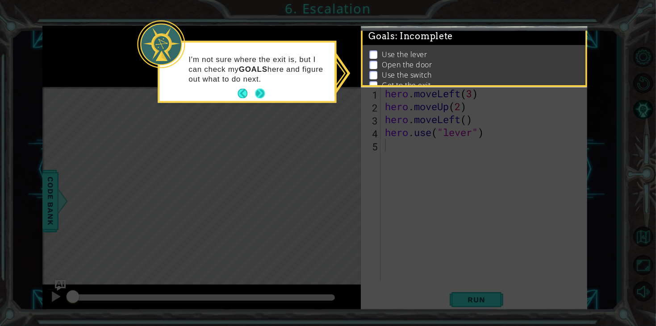
click at [260, 89] on button "Next" at bounding box center [259, 93] width 11 height 11
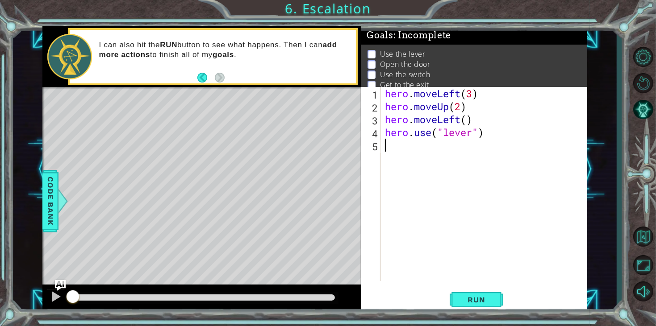
click at [463, 109] on div "hero . moveLeft ( 3 ) hero . moveUp ( 2 ) hero . moveLeft ( ) hero . use ( "lev…" at bounding box center [486, 197] width 206 height 220
type textarea "hero.moveUp(3)"
click at [392, 146] on div "hero . moveLeft ( 3 ) hero . moveUp ( 3 ) hero . moveLeft ( ) hero . use ( "lev…" at bounding box center [486, 197] width 206 height 220
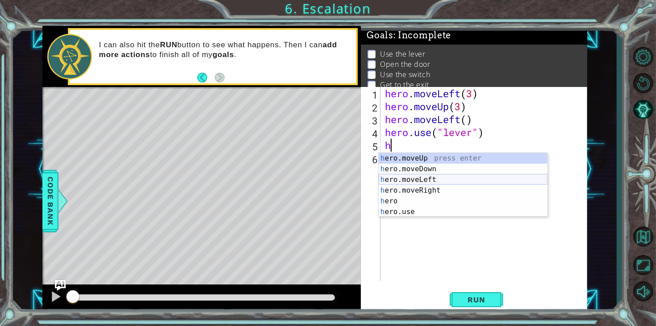
click at [423, 178] on div "h ero.moveUp press enter h ero.moveDown press enter h ero.moveLeft press enter …" at bounding box center [462, 196] width 169 height 86
type textarea "hero.moveLeft(1)"
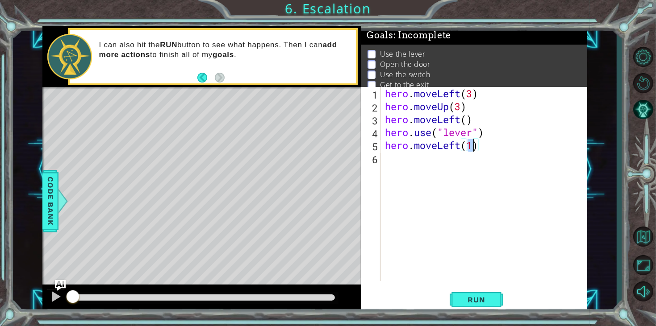
click at [404, 160] on div "hero . moveLeft ( 3 ) hero . moveUp ( 3 ) hero . moveLeft ( ) hero . use ( "lev…" at bounding box center [486, 197] width 206 height 220
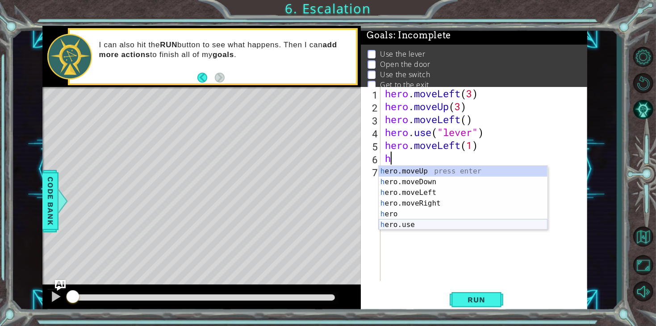
click at [423, 224] on div "h ero.moveUp press enter h ero.moveDown press enter h ero.moveLeft press enter …" at bounding box center [462, 209] width 169 height 86
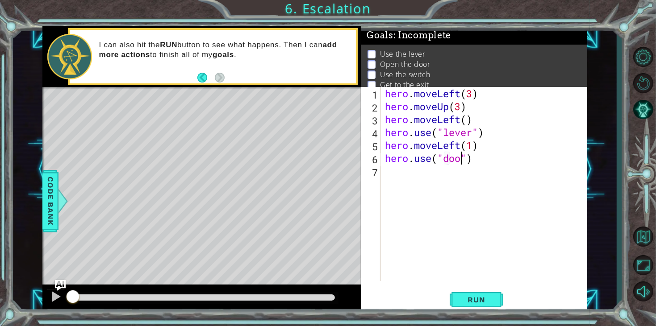
type textarea "hero.use("door")"
click at [391, 173] on div "hero . moveLeft ( 3 ) hero . moveUp ( 3 ) hero . moveLeft ( ) hero . use ( "lev…" at bounding box center [486, 197] width 206 height 220
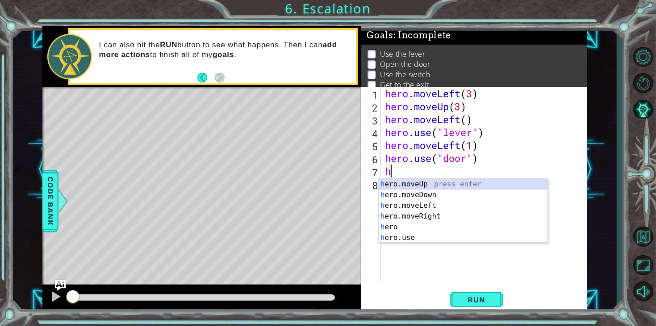
click at [439, 183] on div "h ero.moveUp press enter h ero.moveDown press enter h ero.moveLeft press enter …" at bounding box center [462, 222] width 169 height 86
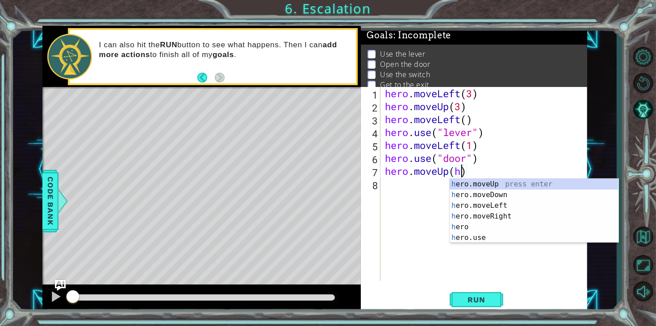
scroll to position [0, 3]
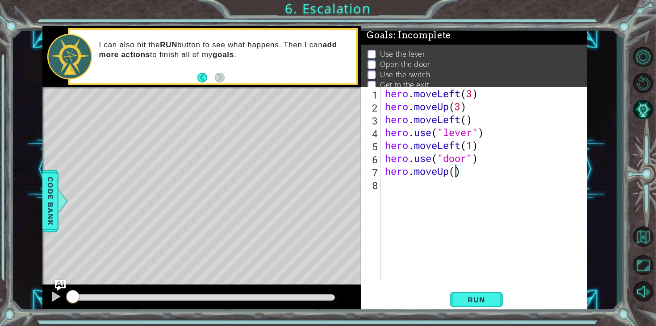
type textarea "hero.moveUp(2)"
click at [422, 182] on div "hero . moveLeft ( 3 ) hero . moveUp ( 3 ) hero . moveLeft ( ) hero . use ( "lev…" at bounding box center [486, 197] width 206 height 220
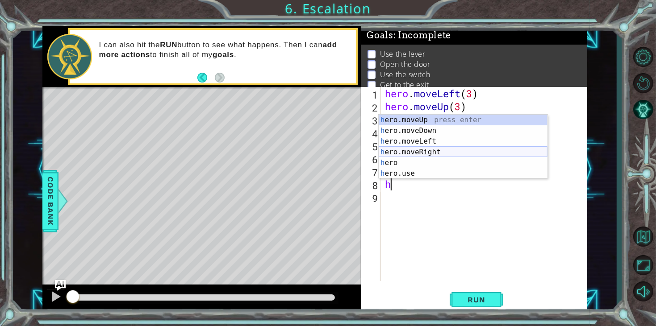
click at [428, 152] on div "h ero.moveUp press enter h ero.moveDown press enter h ero.moveLeft press enter …" at bounding box center [462, 158] width 169 height 86
type textarea "hero.moveRight(1)"
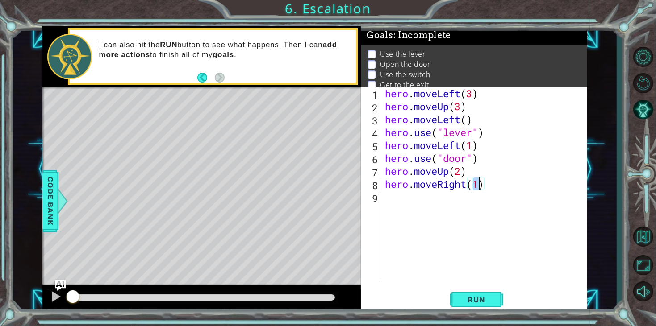
click at [407, 201] on div "hero . moveLeft ( 3 ) hero . moveUp ( 3 ) hero . moveLeft ( ) hero . use ( "lev…" at bounding box center [486, 197] width 206 height 220
type textarea "h"
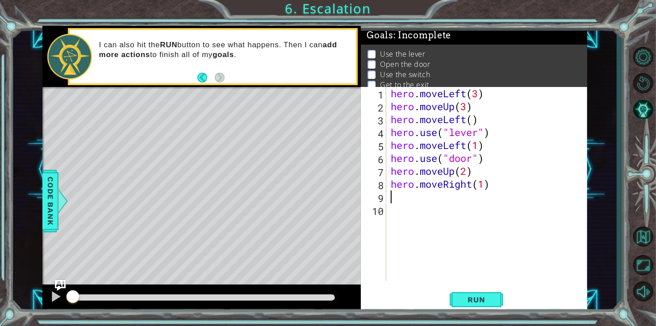
click at [484, 185] on div "hero . moveLeft ( 3 ) hero . moveUp ( 3 ) hero . moveLeft ( ) hero . use ( "lev…" at bounding box center [489, 197] width 201 height 220
click at [491, 186] on div "hero . moveLeft ( 3 ) hero . moveUp ( 3 ) hero . moveLeft ( ) hero . use ( "lev…" at bounding box center [489, 197] width 201 height 220
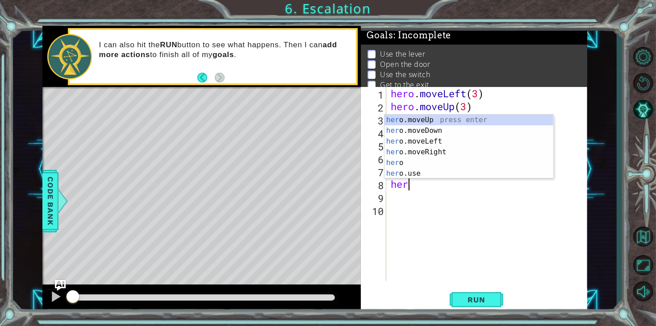
scroll to position [0, 0]
type textarea "h"
click at [440, 154] on div "h ero.moveUp press enter h ero.moveDown press enter h ero.moveLeft press enter …" at bounding box center [468, 158] width 169 height 86
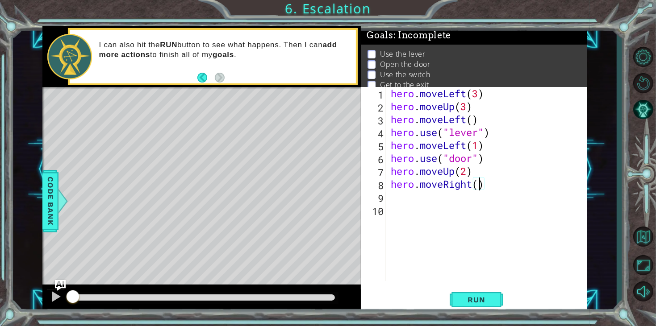
type textarea "hero.moveRight(2)"
click at [394, 200] on div "hero . moveLeft ( 3 ) hero . moveUp ( 3 ) hero . moveLeft ( ) hero . use ( "lev…" at bounding box center [489, 197] width 201 height 220
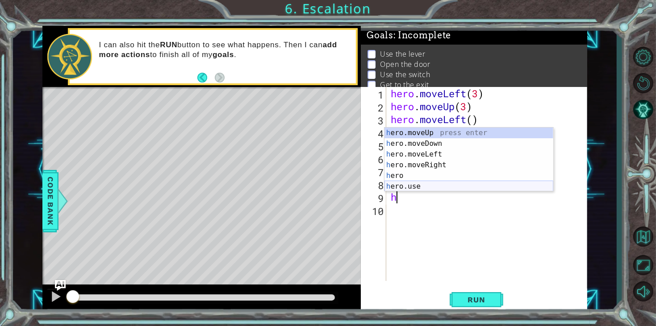
click at [414, 189] on div "h ero.moveUp press enter h ero.moveDown press enter h ero.moveLeft press enter …" at bounding box center [468, 171] width 169 height 86
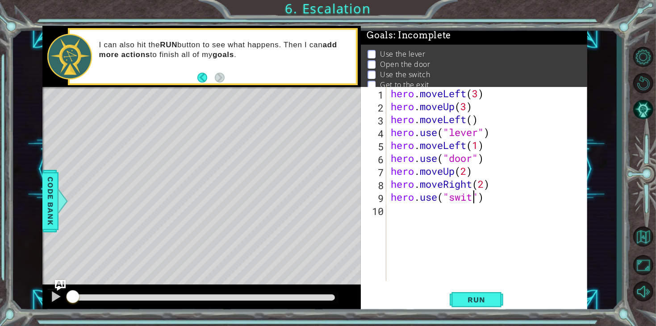
scroll to position [0, 4]
type textarea "hero.use("switch")"
click at [479, 291] on button "Run" at bounding box center [476, 300] width 54 height 23
click at [478, 297] on span "Run" at bounding box center [475, 299] width 35 height 9
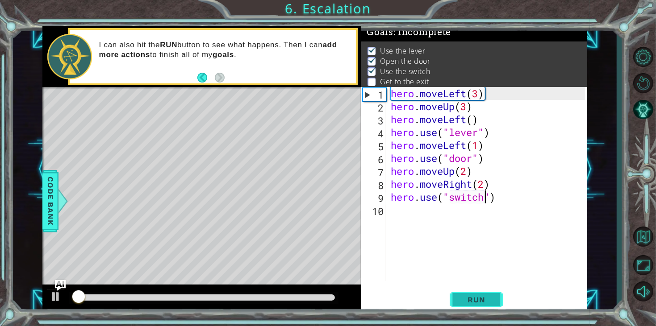
scroll to position [3, 0]
click at [478, 297] on span "Run" at bounding box center [475, 299] width 35 height 9
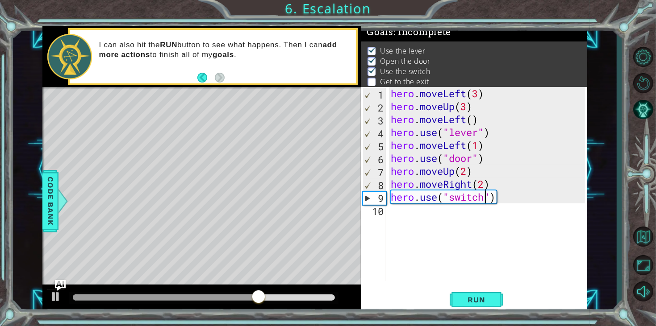
click at [423, 212] on div "hero . moveLeft ( 3 ) hero . moveUp ( 3 ) hero . moveLeft ( ) hero . use ( "lev…" at bounding box center [489, 197] width 201 height 220
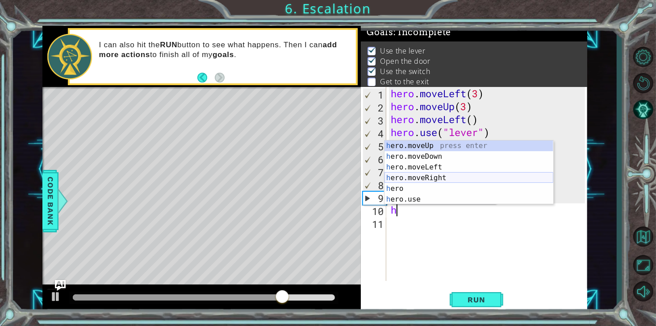
click at [452, 177] on div "h ero.moveUp press enter h ero.moveDown press enter h ero.moveLeft press enter …" at bounding box center [468, 184] width 169 height 86
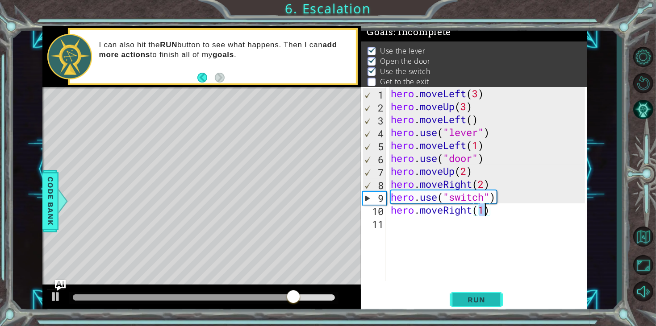
type textarea "hero.moveRight(1)"
click at [468, 297] on span "Run" at bounding box center [475, 299] width 35 height 9
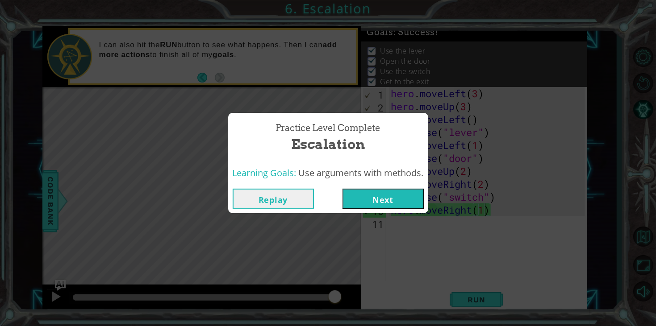
click at [382, 204] on button "Next" at bounding box center [382, 199] width 81 height 20
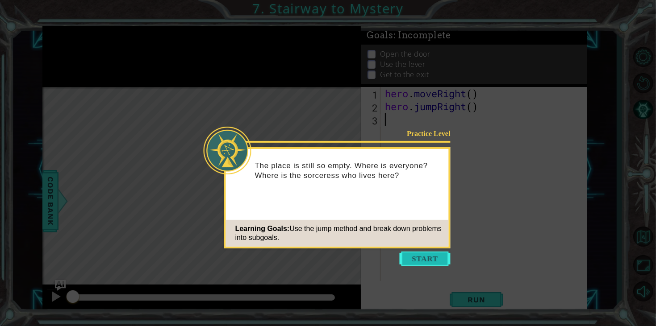
click at [420, 258] on button "Start" at bounding box center [424, 259] width 51 height 14
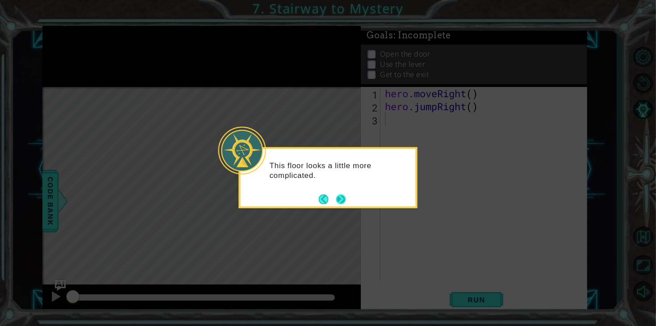
click at [339, 196] on button "Next" at bounding box center [340, 199] width 11 height 11
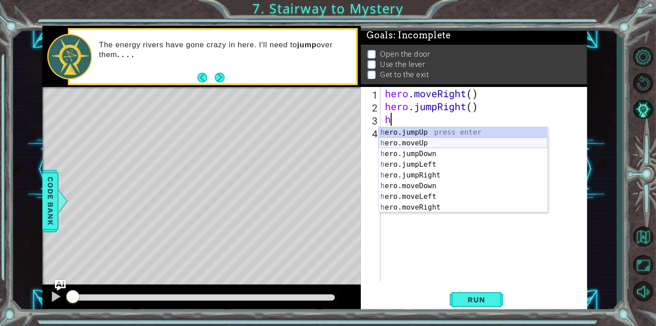
click at [436, 141] on div "h ero.jumpUp press enter h ero.moveUp press enter h ero.jumpDown press enter h …" at bounding box center [462, 180] width 169 height 107
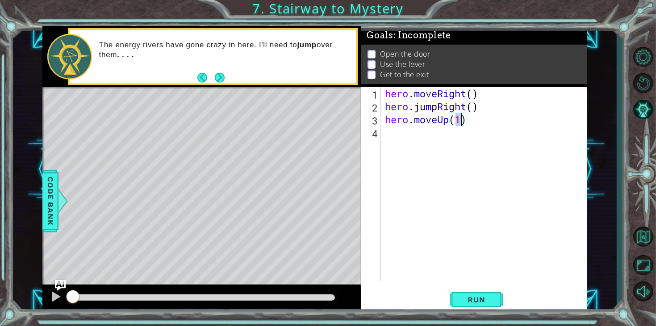
scroll to position [0, 3]
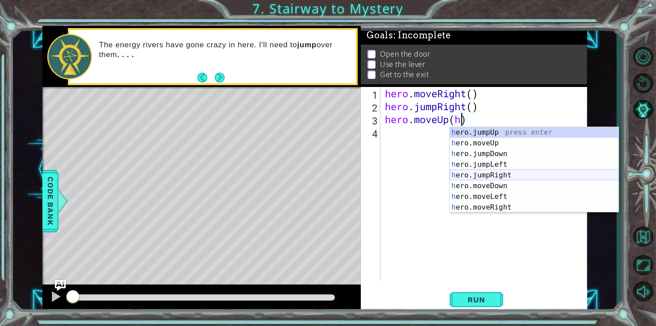
click at [515, 175] on div "h ero.jumpUp press enter h ero.moveUp press enter h ero.jumpDown press enter h …" at bounding box center [533, 180] width 169 height 107
type textarea "hero.moveUp()"
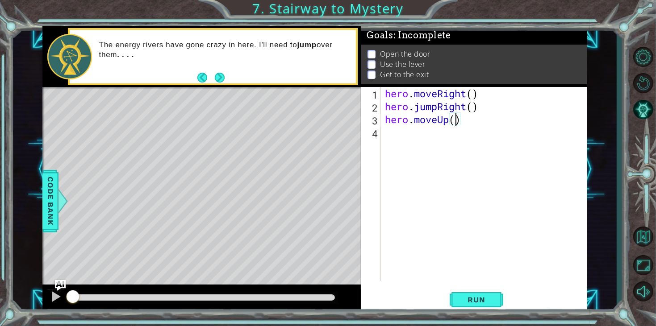
click at [402, 125] on div "hero . moveRight ( ) hero . jumpRight ( ) hero . moveUp ( )" at bounding box center [486, 197] width 206 height 220
click at [400, 131] on div "hero . moveRight ( ) hero . jumpRight ( ) hero . moveUp ( )" at bounding box center [486, 197] width 206 height 220
type textarea "h"
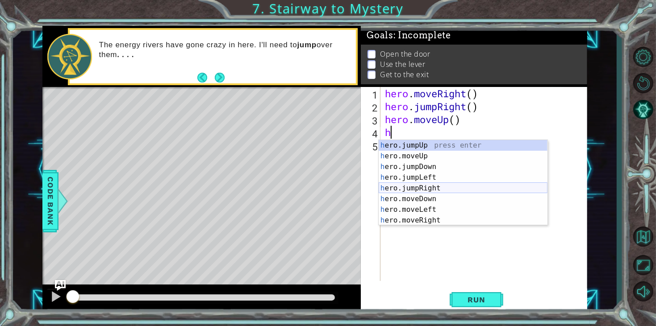
click at [435, 186] on div "h ero.jumpUp press enter h ero.moveUp press enter h ero.jumpDown press enter h …" at bounding box center [462, 193] width 169 height 107
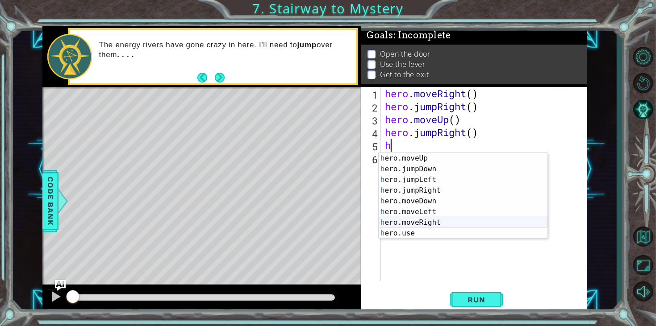
scroll to position [10, 0]
click at [428, 228] on div "h ero.jumpUp press enter h ero.moveUp press enter h ero.jumpDown press enter h …" at bounding box center [462, 196] width 169 height 107
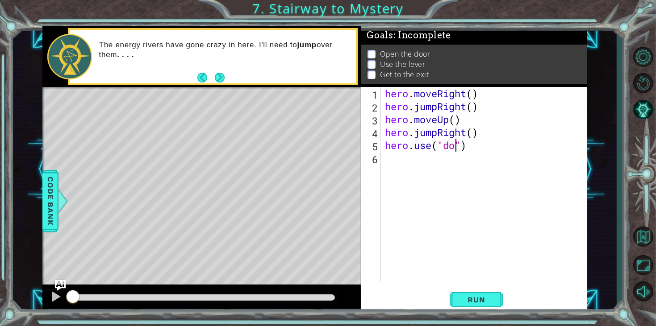
type textarea "hero.use("door")"
click at [390, 162] on div "hero . moveRight ( ) hero . jumpRight ( ) hero . moveUp ( ) hero . jumpRight ( …" at bounding box center [486, 197] width 206 height 220
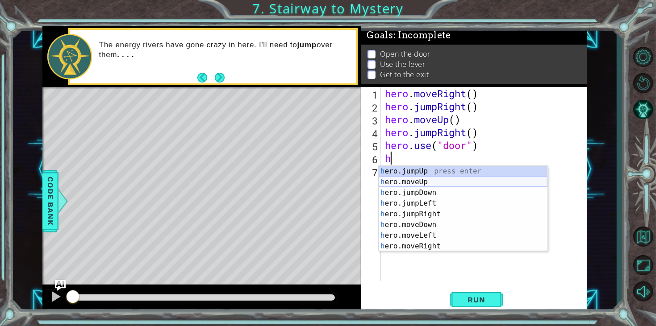
click at [430, 181] on div "h ero.jumpUp press enter h ero.moveUp press enter h ero.jumpDown press enter h …" at bounding box center [462, 219] width 169 height 107
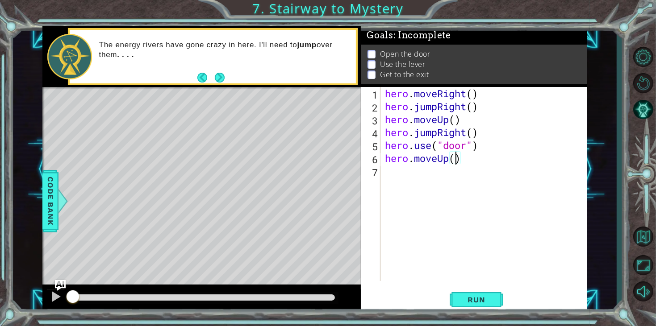
type textarea "hero.moveUp(2)"
click at [417, 172] on div "hero . moveRight ( ) hero . jumpRight ( ) hero . moveUp ( ) hero . jumpRight ( …" at bounding box center [486, 197] width 206 height 220
type textarea "h"
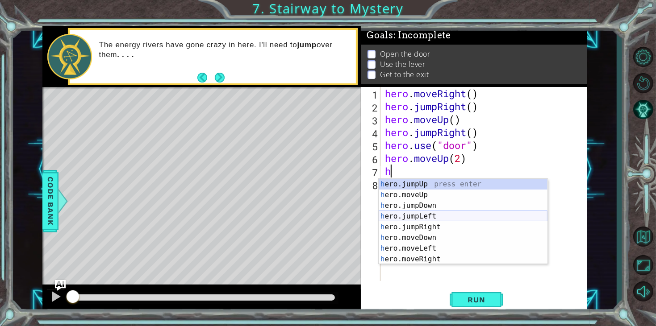
click at [436, 216] on div "h ero.jumpUp press enter h ero.moveUp press enter h ero.jumpDown press enter h …" at bounding box center [462, 232] width 169 height 107
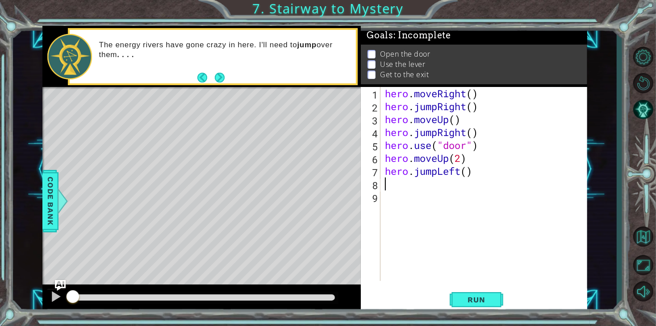
type textarea "b"
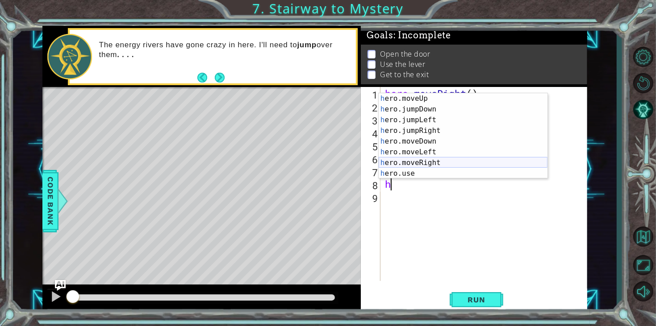
scroll to position [10, 0]
click at [434, 178] on div "h ero.moveUp press enter h ero.jumpDown press enter h ero.jumpLeft press enter …" at bounding box center [462, 146] width 169 height 107
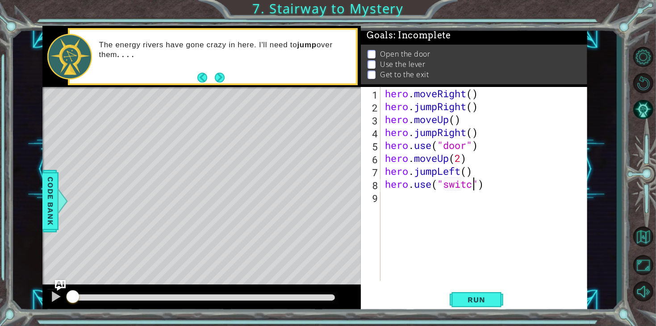
scroll to position [0, 4]
type textarea "hero.use("switch")"
click at [399, 200] on div "hero . moveRight ( ) hero . jumpRight ( ) hero . moveUp ( ) hero . jumpRight ( …" at bounding box center [486, 197] width 206 height 220
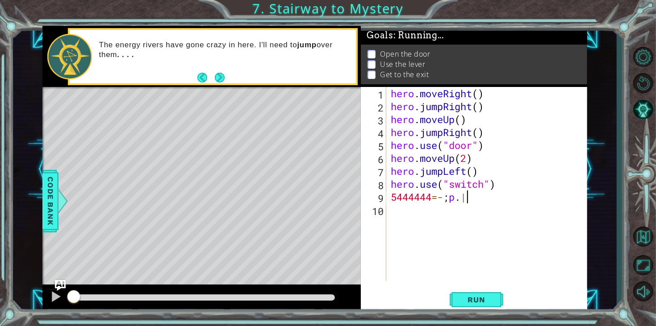
scroll to position [0, 2]
type textarea "5444444=-;p.|"
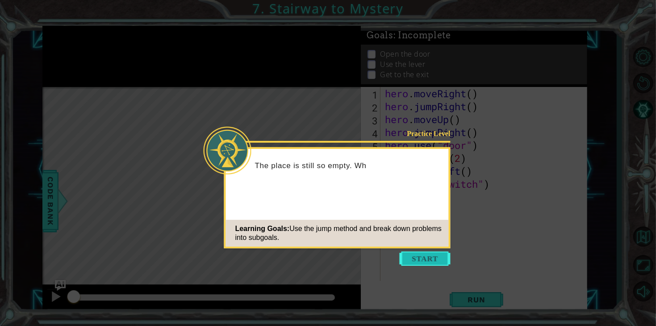
click at [414, 259] on button "Start" at bounding box center [424, 259] width 51 height 14
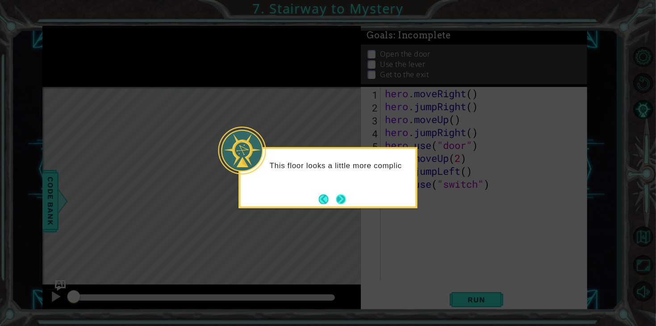
click at [342, 202] on button "Next" at bounding box center [341, 200] width 10 height 10
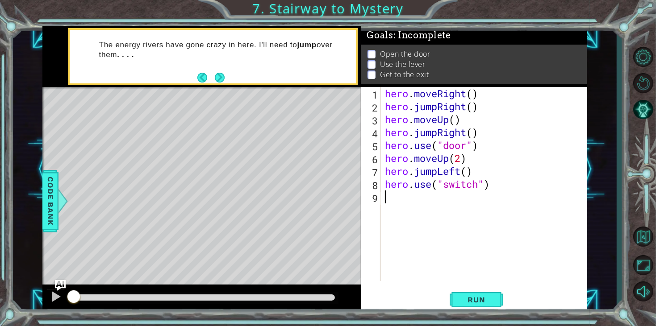
type textarea "h"
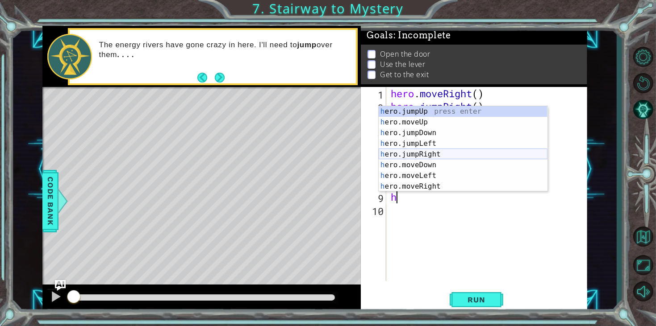
click at [433, 155] on div "h ero.jumpUp press enter h ero.moveUp press enter h ero.jumpDown press enter h …" at bounding box center [462, 159] width 169 height 107
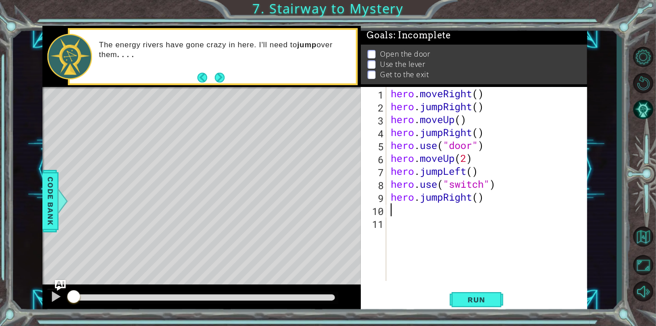
click at [479, 199] on div "hero . moveRight ( ) hero . jumpRight ( ) hero . moveUp ( ) hero . jumpRight ( …" at bounding box center [489, 197] width 201 height 220
type textarea "hero.jumpRight(2)"
click at [402, 212] on div "hero . moveRight ( ) hero . jumpRight ( ) hero . moveUp ( ) hero . jumpRight ( …" at bounding box center [489, 197] width 201 height 220
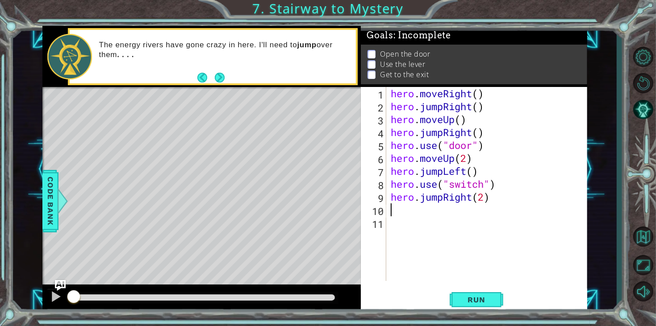
click at [442, 199] on div "hero . moveRight ( ) hero . jumpRight ( ) hero . moveUp ( ) hero . jumpRight ( …" at bounding box center [489, 197] width 201 height 220
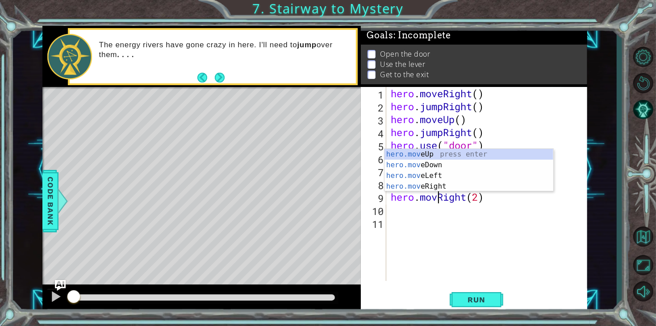
type textarea "hero.moveRight(2)"
click at [452, 220] on div "hero . moveRight ( ) hero . jumpRight ( ) hero . moveUp ( ) hero . jumpRight ( …" at bounding box center [489, 197] width 201 height 220
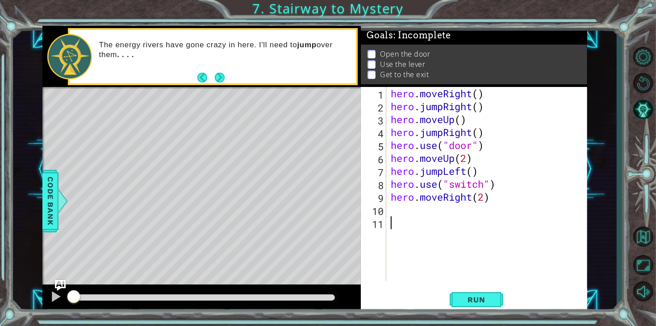
type textarea "h"
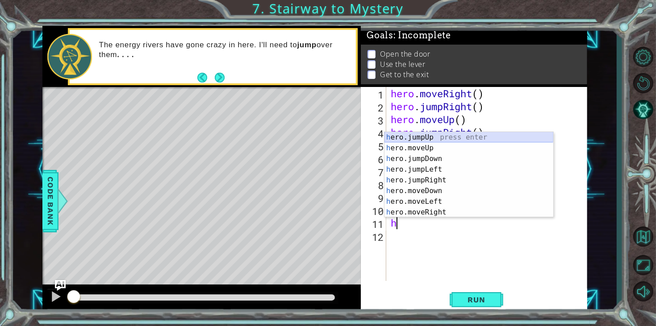
click at [437, 136] on div "h ero.jumpUp press enter h ero.moveUp press enter h ero.jumpDown press enter h …" at bounding box center [468, 185] width 169 height 107
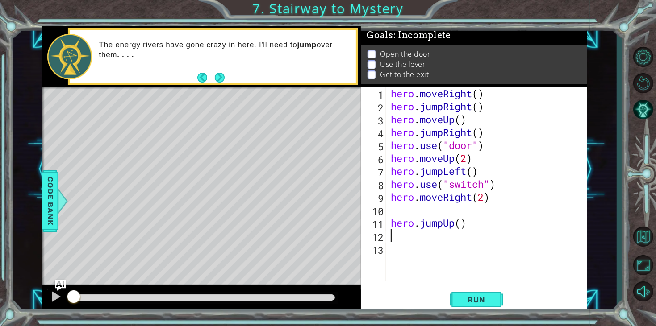
click at [436, 213] on div "hero . moveRight ( ) hero . jumpRight ( ) hero . moveUp ( ) hero . jumpRight ( …" at bounding box center [489, 197] width 201 height 220
click at [423, 234] on div "hero . moveRight ( ) hero . jumpRight ( ) hero . moveUp ( ) hero . jumpRight ( …" at bounding box center [489, 197] width 201 height 220
type textarea "h"
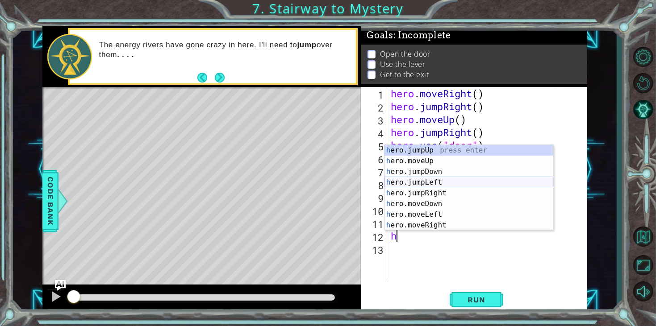
click at [440, 178] on div "h ero.jumpUp press enter h ero.moveUp press enter h ero.jumpDown press enter h …" at bounding box center [468, 198] width 169 height 107
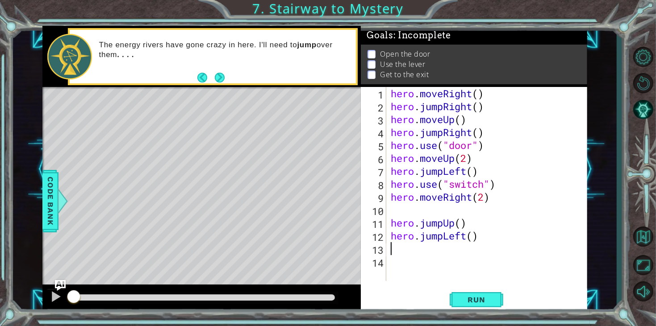
click at [473, 237] on div "hero . moveRight ( ) hero . jumpRight ( ) hero . moveUp ( ) hero . jumpRight ( …" at bounding box center [489, 197] width 201 height 220
click at [481, 297] on span "Run" at bounding box center [475, 299] width 35 height 9
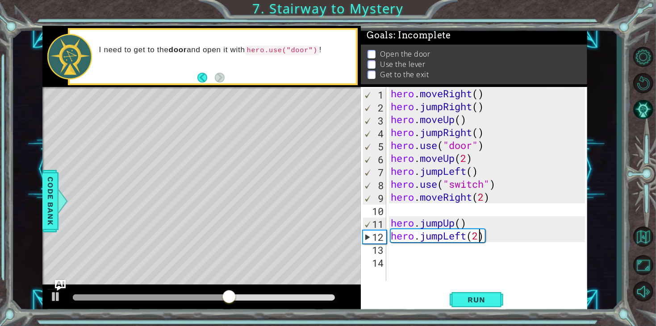
click at [444, 107] on div "hero . moveRight ( ) hero . jumpRight ( ) hero . moveUp ( ) hero . jumpRight ( …" at bounding box center [489, 197] width 201 height 220
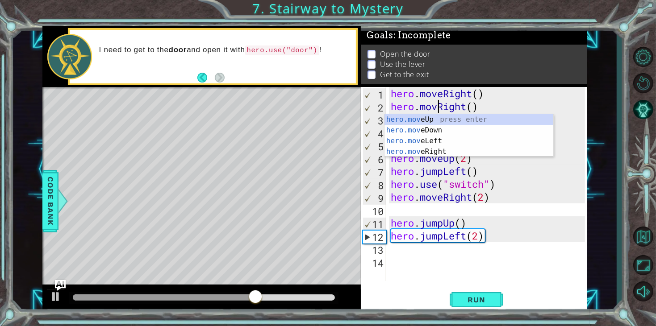
scroll to position [0, 2]
click at [520, 199] on div "hero . moveRight ( ) hero . moveRight ( ) hero . moveUp ( ) hero . jumpRight ( …" at bounding box center [489, 197] width 201 height 220
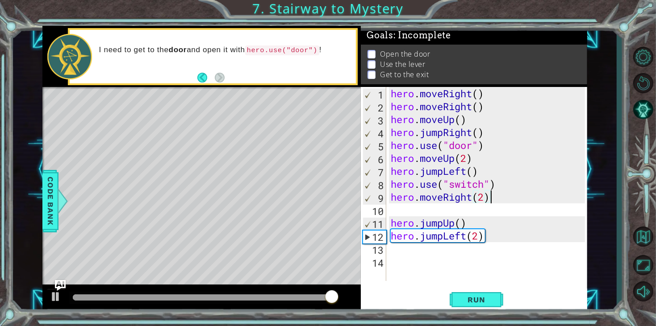
click at [443, 108] on div "hero . moveRight ( ) hero . moveRight ( ) hero . moveUp ( ) hero . jumpRight ( …" at bounding box center [489, 197] width 201 height 220
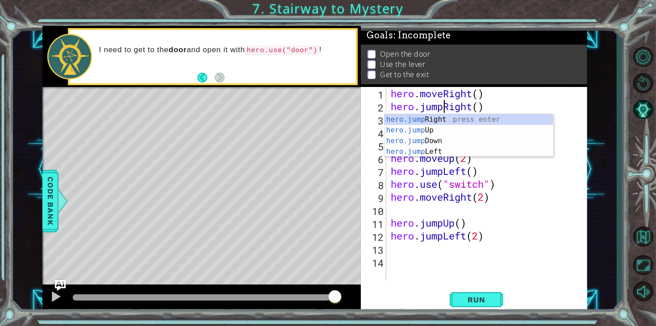
click at [501, 166] on div "hero . moveRight ( ) hero . jumpRight ( ) hero . moveUp ( ) hero . jumpRight ( …" at bounding box center [489, 197] width 201 height 220
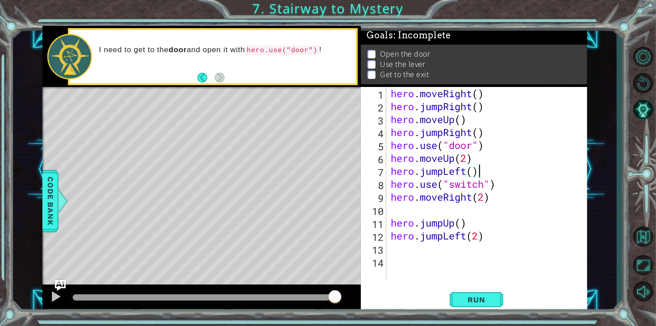
click at [443, 134] on div "hero . moveRight ( ) hero . jumpRight ( ) hero . moveUp ( ) hero . jumpRight ( …" at bounding box center [489, 197] width 201 height 220
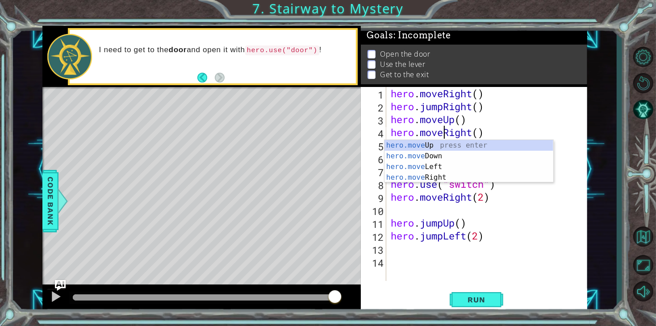
click at [478, 135] on div "hero . moveRight ( ) hero . jumpRight ( ) hero . moveUp ( ) hero . moveRight ( …" at bounding box center [489, 197] width 201 height 220
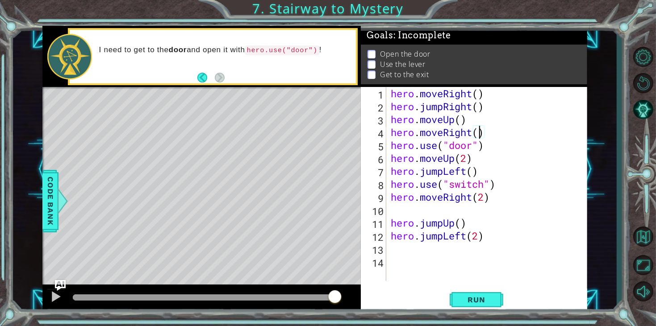
click at [492, 136] on div "hero . moveRight ( ) hero . jumpRight ( ) hero . moveUp ( ) hero . moveRight ( …" at bounding box center [489, 197] width 201 height 220
click at [477, 294] on button "Run" at bounding box center [476, 300] width 54 height 23
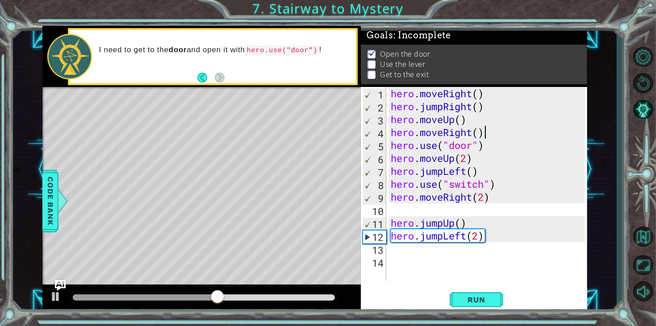
click at [444, 172] on div "hero . moveRight ( ) hero . jumpRight ( ) hero . moveUp ( ) hero . moveRight ( …" at bounding box center [489, 197] width 201 height 220
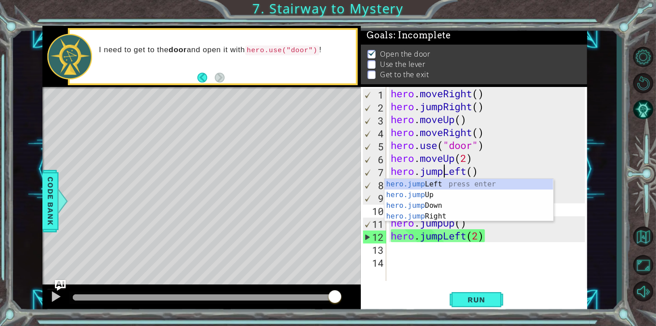
click at [530, 283] on div "hero.jumpLeft() 1 2 3 4 5 6 7 8 9 10 11 12 13 14 hero . moveRight ( ) hero . ju…" at bounding box center [474, 200] width 226 height 226
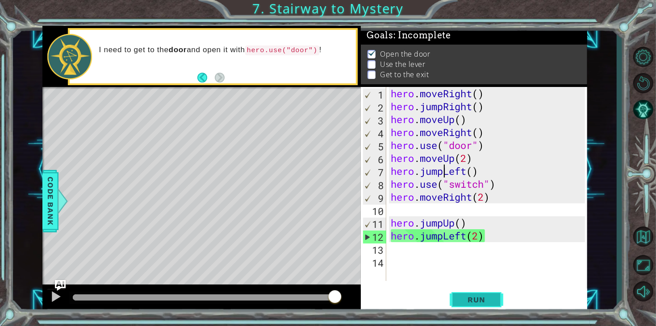
click at [470, 304] on span "Run" at bounding box center [475, 299] width 35 height 9
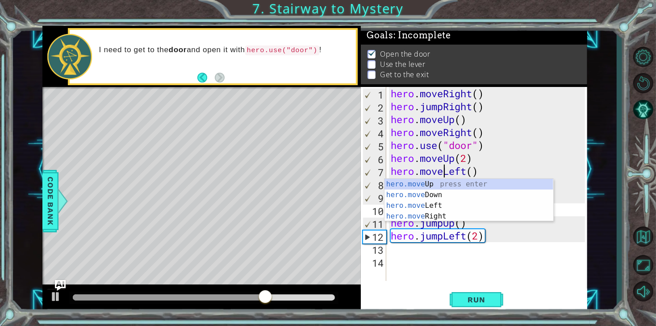
click at [501, 169] on div "hero . moveRight ( ) hero . jumpRight ( ) hero . moveUp ( ) hero . moveRight ( …" at bounding box center [489, 197] width 201 height 220
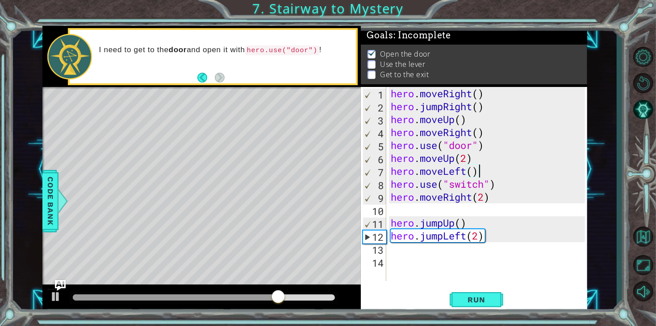
click at [500, 187] on div "hero . moveRight ( ) hero . jumpRight ( ) hero . moveUp ( ) hero . moveRight ( …" at bounding box center [489, 197] width 201 height 220
click at [443, 236] on div "hero . moveRight ( ) hero . jumpRight ( ) hero . moveUp ( ) hero . moveRight ( …" at bounding box center [489, 197] width 201 height 220
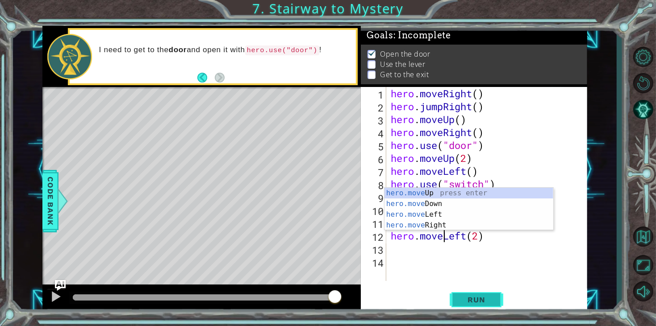
click at [463, 300] on span "Run" at bounding box center [475, 299] width 35 height 9
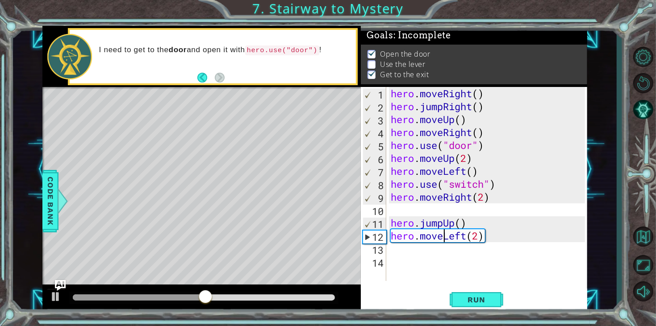
click at [484, 185] on div "hero . moveRight ( ) hero . jumpRight ( ) hero . moveUp ( ) hero . moveRight ( …" at bounding box center [489, 197] width 201 height 220
type textarea "hero.use("lever")"
click at [487, 299] on span "Run" at bounding box center [475, 299] width 35 height 9
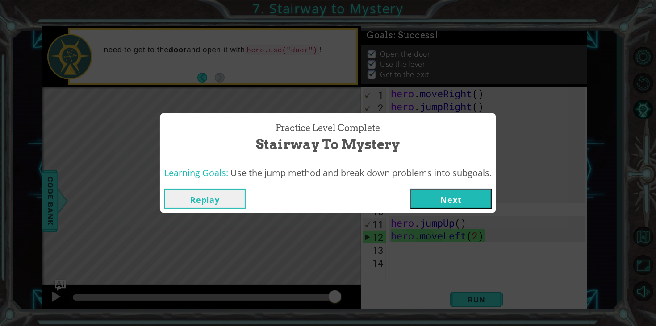
click at [465, 202] on button "Next" at bounding box center [450, 199] width 81 height 20
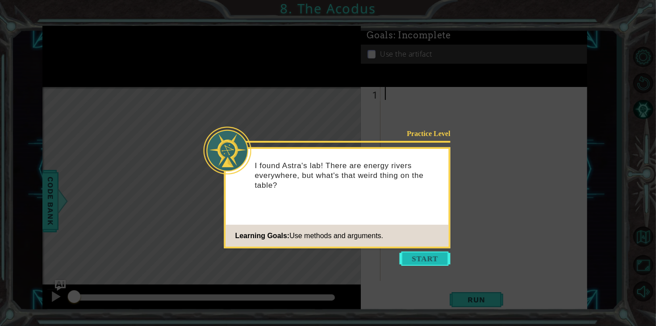
click at [421, 259] on button "Start" at bounding box center [424, 259] width 51 height 14
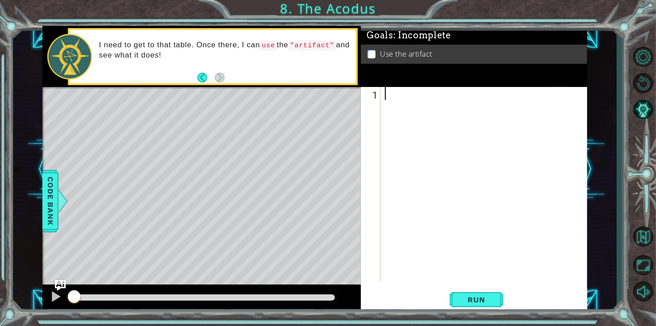
click at [404, 95] on div at bounding box center [486, 197] width 206 height 220
type textarea "h"
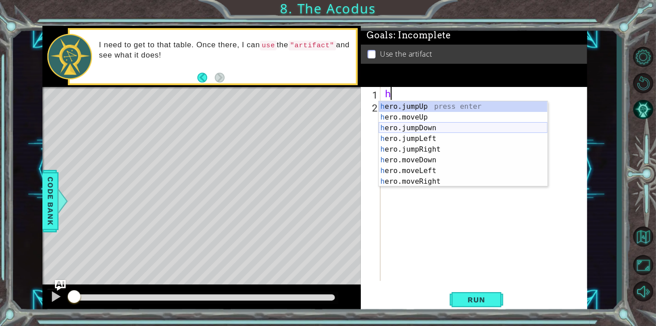
click at [404, 133] on div "h ero.jumpUp press enter h ero.moveUp press enter h ero.jumpDown press enter h …" at bounding box center [462, 154] width 169 height 107
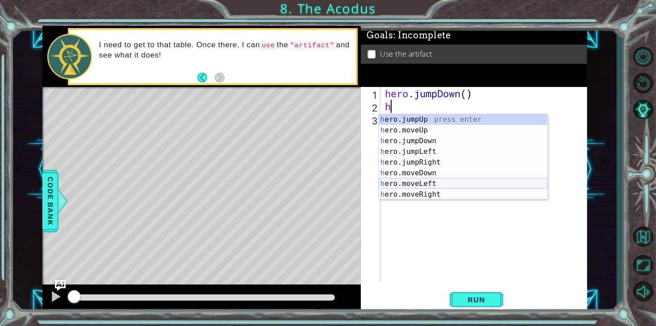
click at [427, 186] on div "h ero.jumpUp press enter h ero.moveUp press enter h ero.jumpDown press enter h …" at bounding box center [462, 167] width 169 height 107
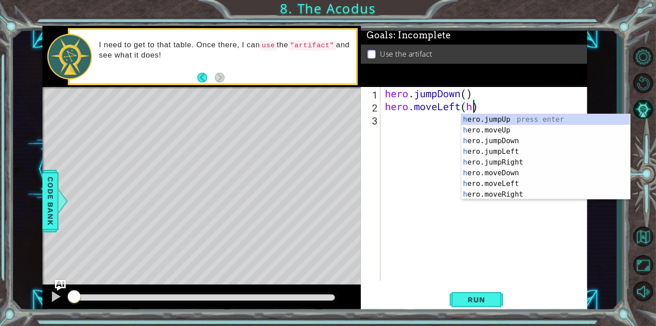
scroll to position [0, 3]
click at [486, 153] on div "h ero.jumpUp press enter h ero.moveUp press enter h ero.jumpDown press enter h …" at bounding box center [545, 167] width 169 height 107
type textarea "hero.moveLeft()"
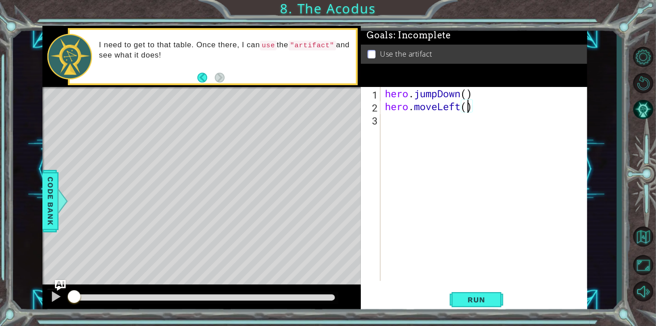
click at [389, 117] on div "hero . jumpDown ( ) hero . moveLeft ( )" at bounding box center [486, 197] width 206 height 220
type textarea "h"
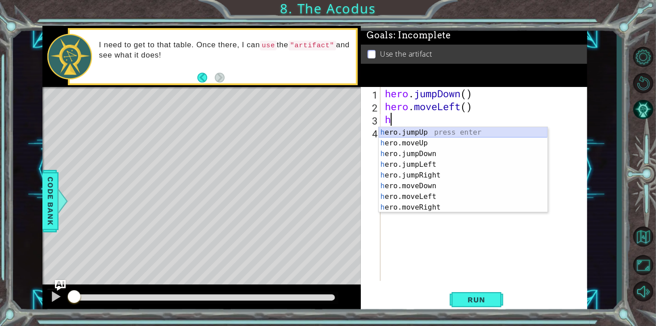
click at [418, 137] on div "h ero.jumpUp press enter h ero.moveUp press enter h ero.jumpDown press enter h …" at bounding box center [462, 180] width 169 height 107
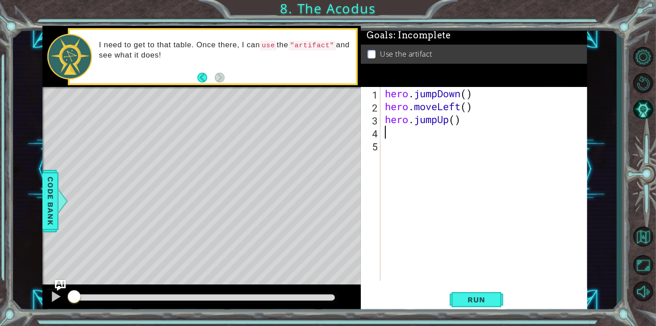
type textarea "h"
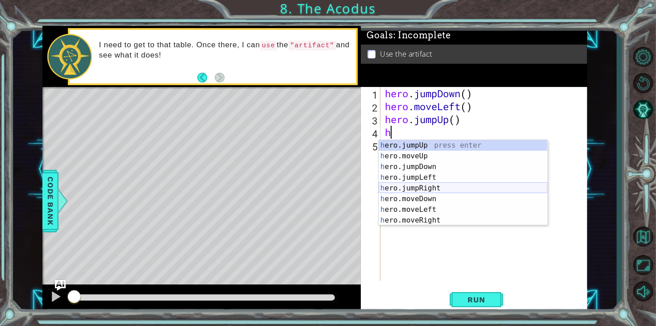
click at [425, 192] on div "h ero.jumpUp press enter h ero.moveUp press enter h ero.jumpDown press enter h …" at bounding box center [462, 193] width 169 height 107
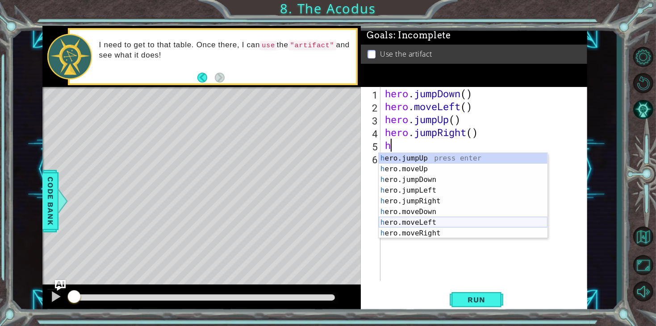
click at [423, 219] on div "h ero.jumpUp press enter h ero.moveUp press enter h ero.jumpDown press enter h …" at bounding box center [462, 206] width 169 height 107
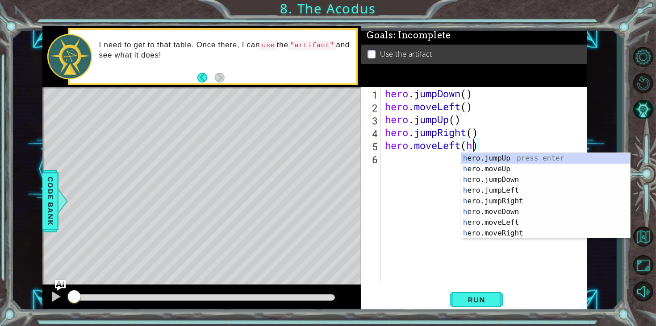
scroll to position [0, 3]
type textarea "hero.moveLeft()"
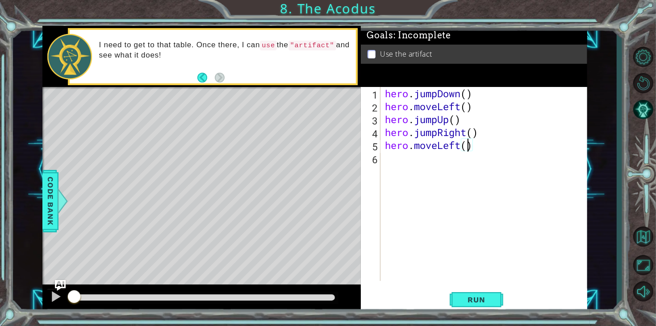
click at [399, 162] on div "hero . jumpDown ( ) hero . moveLeft ( ) hero . jumpUp ( ) hero . jumpRight ( ) …" at bounding box center [486, 197] width 206 height 220
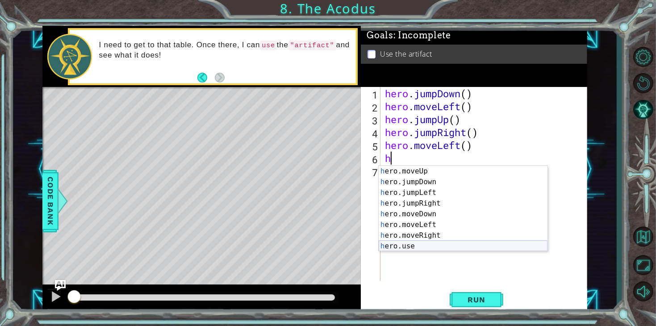
scroll to position [10, 0]
click at [425, 241] on div "h ero.moveUp press enter h ero.jumpDown press enter h ero.jumpLeft press enter …" at bounding box center [462, 219] width 169 height 107
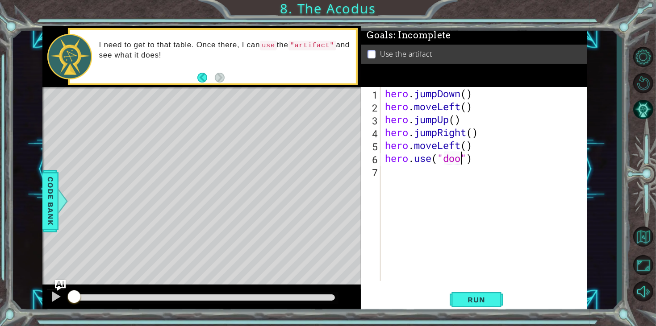
scroll to position [0, 3]
click at [486, 303] on span "Run" at bounding box center [475, 299] width 35 height 9
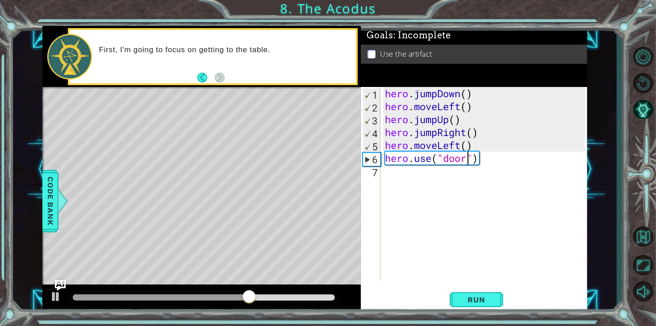
click at [490, 162] on div "hero . jumpDown ( ) hero . moveLeft ( ) hero . jumpUp ( ) hero . jumpRight ( ) …" at bounding box center [486, 197] width 206 height 220
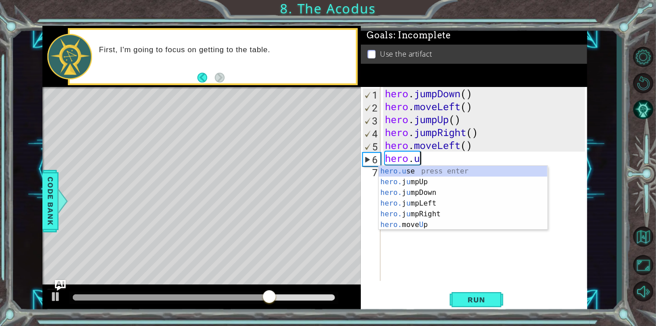
scroll to position [0, 0]
type textarea "h"
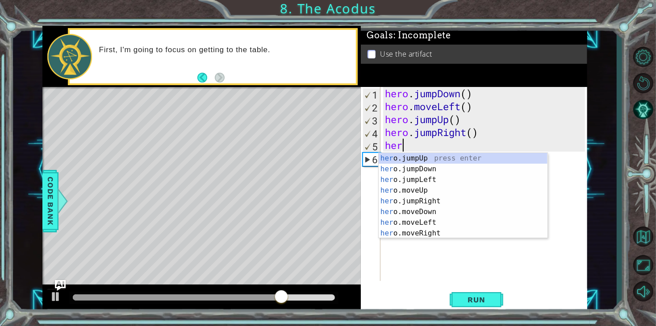
type textarea "h"
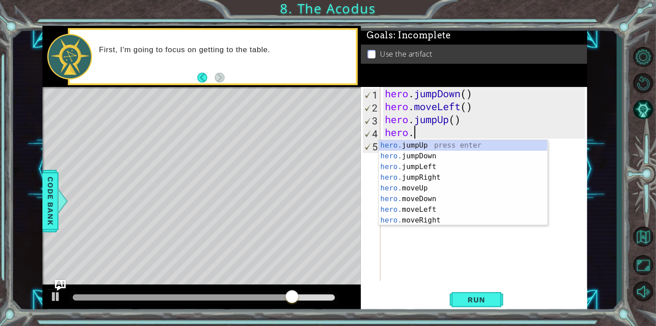
type textarea "h"
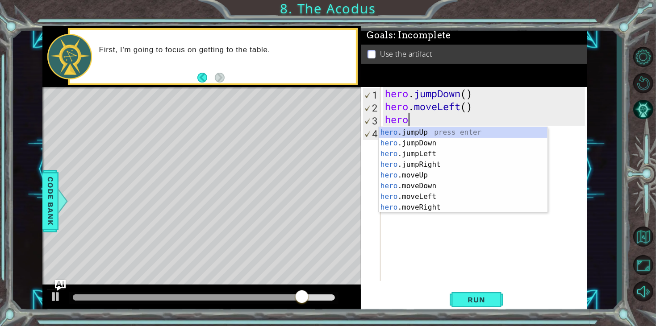
type textarea "h"
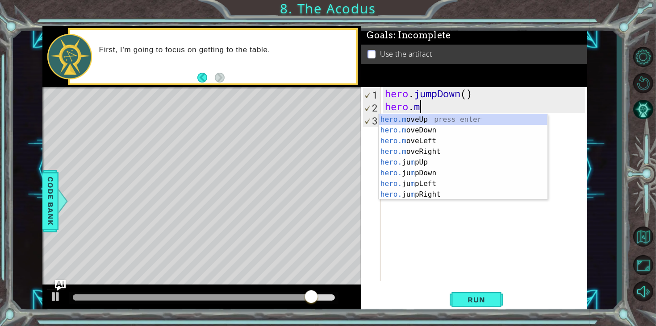
type textarea "h"
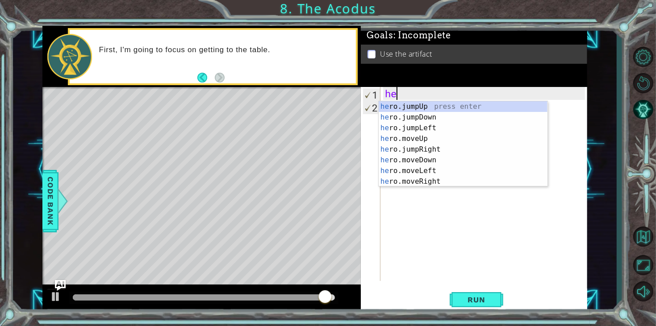
type textarea "h"
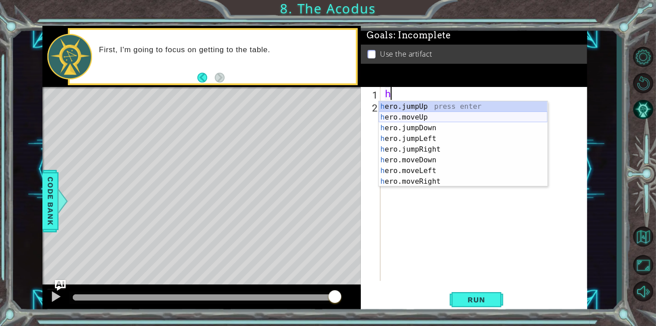
click at [463, 116] on div "h ero.jumpUp press enter h ero.moveUp press enter h ero.jumpDown press enter h …" at bounding box center [462, 154] width 169 height 107
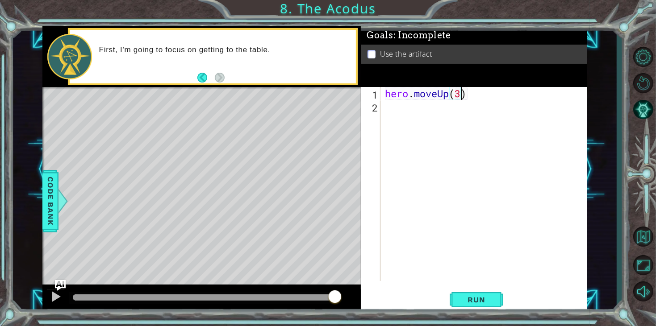
scroll to position [0, 3]
type textarea "hero.moveUp(2)"
click at [405, 111] on div "hero . moveUp ( 2 )" at bounding box center [486, 197] width 206 height 220
type textarea "h"
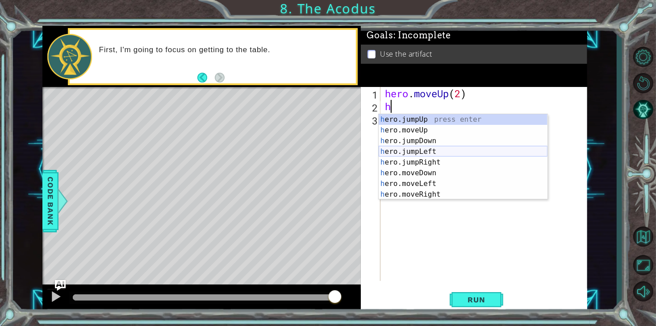
click at [428, 153] on div "h ero.jumpUp press enter h ero.moveUp press enter h ero.jumpDown press enter h …" at bounding box center [462, 167] width 169 height 107
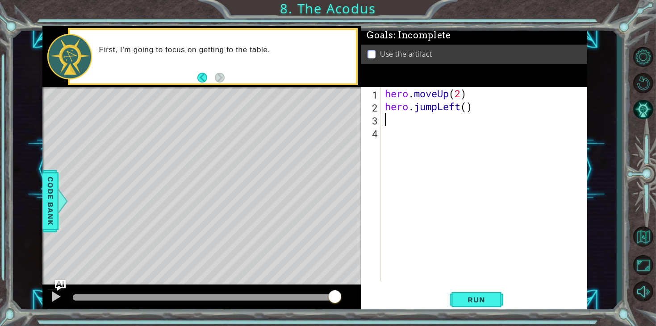
type textarea "h"
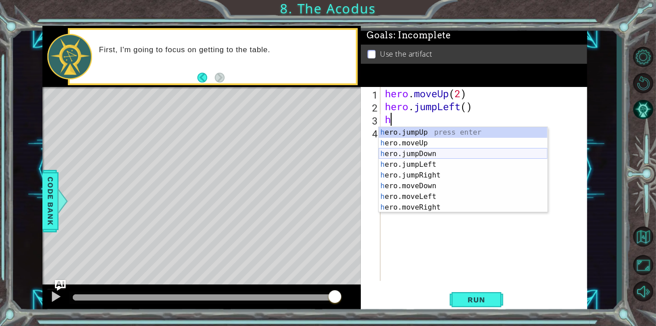
click at [440, 151] on div "h ero.jumpUp press enter h ero.moveUp press enter h ero.jumpDown press enter h …" at bounding box center [462, 180] width 169 height 107
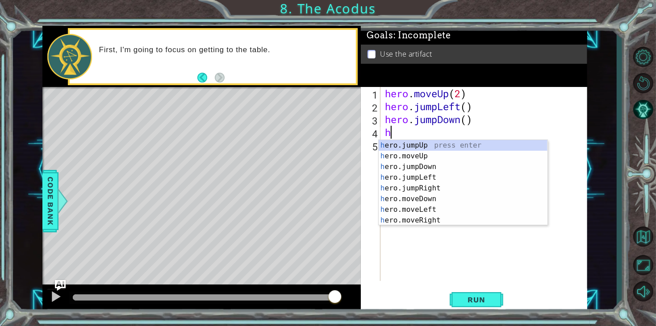
click at [469, 120] on div "hero . moveUp ( 2 ) hero . jumpLeft ( ) hero . jumpDown ( ) h" at bounding box center [486, 197] width 206 height 220
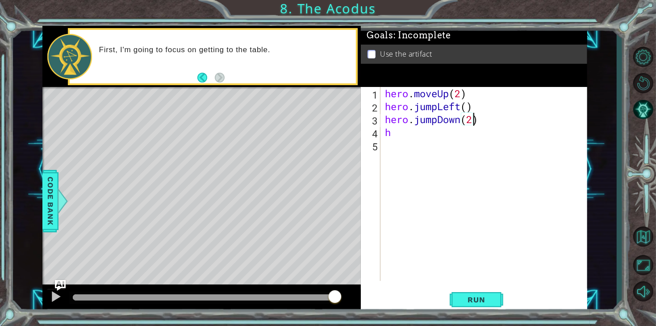
scroll to position [0, 3]
click at [401, 136] on div "hero . moveUp ( 2 ) hero . jumpLeft ( ) hero . jumpDown ( 2 ) h" at bounding box center [486, 197] width 206 height 220
type textarea "h"
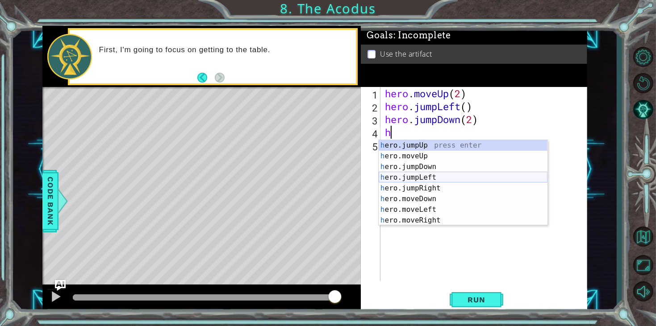
click at [438, 177] on div "h ero.jumpUp press enter h ero.moveUp press enter h ero.jumpDown press enter h …" at bounding box center [462, 193] width 169 height 107
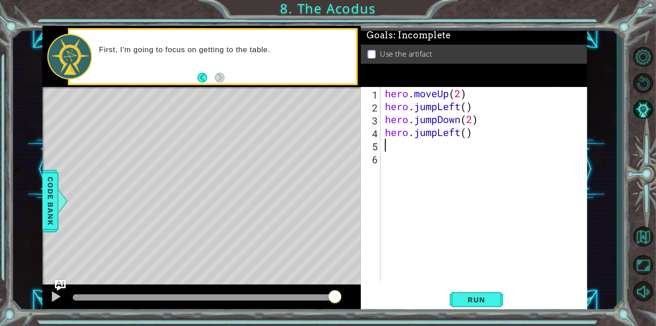
click at [436, 118] on div "hero . moveUp ( 2 ) hero . jumpLeft ( ) hero . jumpDown ( 2 ) hero . jumpLeft (…" at bounding box center [486, 197] width 206 height 220
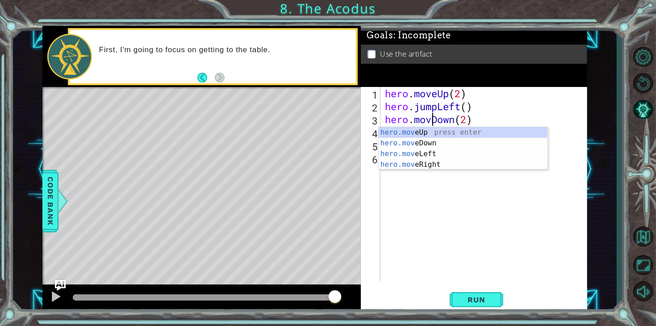
scroll to position [0, 2]
click at [437, 108] on div "hero . moveUp ( 2 ) hero . jumpLeft ( ) hero . moveDown ( 2 ) hero . jumpLeft (…" at bounding box center [486, 197] width 206 height 220
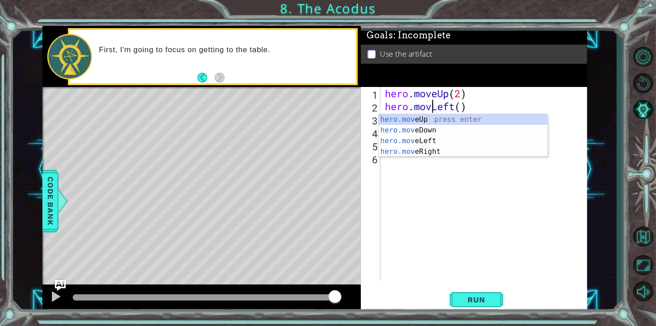
type textarea "hero.moveLeft()"
click at [483, 174] on div "hero . moveUp ( 2 ) hero . moveLeft ( ) hero . moveDown ( 2 ) hero . jumpLeft (…" at bounding box center [486, 197] width 206 height 220
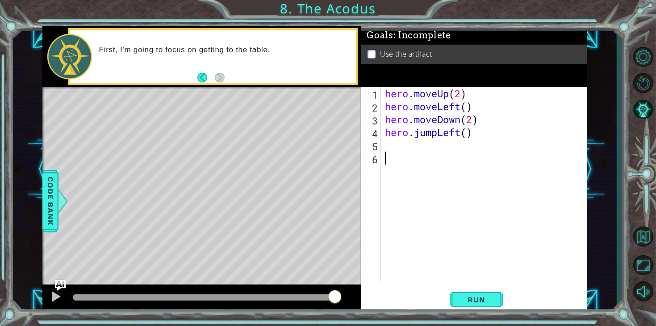
scroll to position [0, 0]
click at [477, 135] on div "hero . moveUp ( 2 ) hero . moveLeft ( ) hero . moveDown ( 2 ) hero . jumpLeft (…" at bounding box center [486, 197] width 206 height 220
type textarea "hero.jumpLeft()"
click at [399, 145] on div "hero . moveUp ( 2 ) hero . moveLeft ( ) hero . moveDown ( 2 ) hero . jumpLeft (…" at bounding box center [486, 197] width 206 height 220
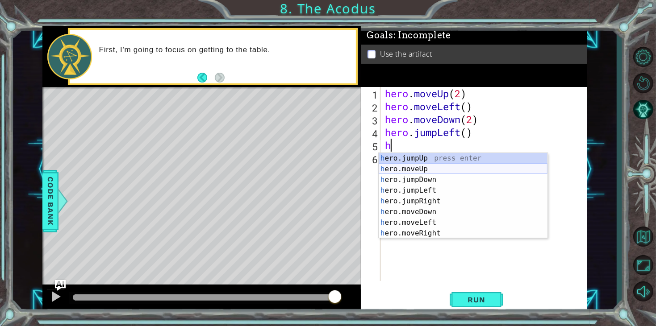
click at [434, 168] on div "h ero.jumpUp press enter h ero.moveUp press enter h ero.jumpDown press enter h …" at bounding box center [462, 206] width 169 height 107
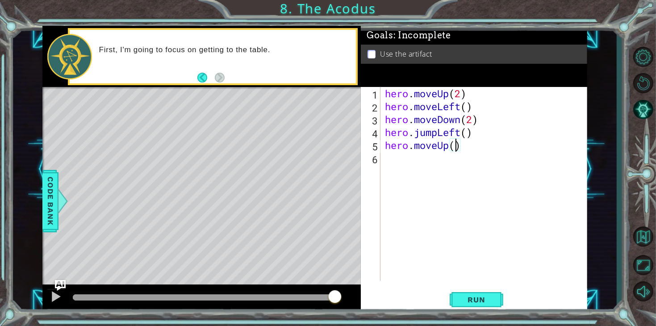
type textarea "hero.moveUp(2)"
click at [422, 164] on div "hero . moveUp ( 2 ) hero . moveLeft ( ) hero . moveDown ( 2 ) hero . jumpLeft (…" at bounding box center [486, 197] width 206 height 220
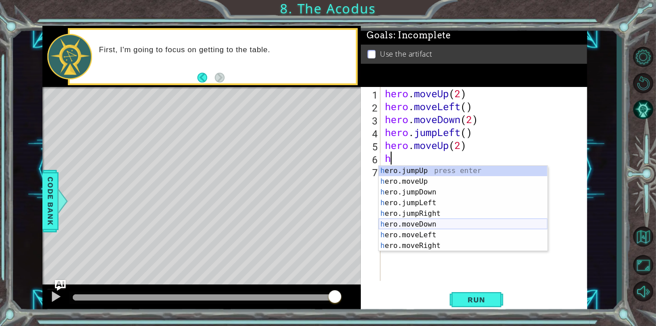
scroll to position [0, 0]
click at [439, 246] on div "h ero.jumpUp press enter h ero.moveUp press enter h ero.jumpDown press enter h …" at bounding box center [462, 219] width 169 height 107
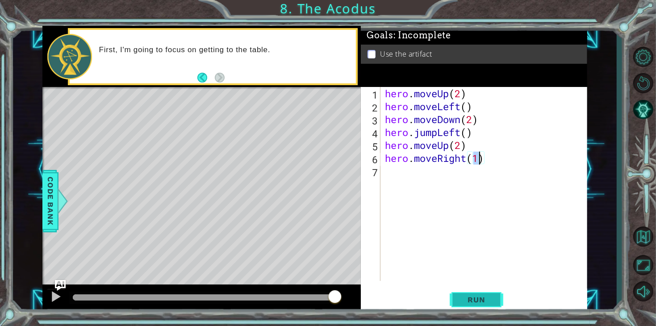
type textarea "hero.moveRight(1)"
click at [465, 299] on span "Run" at bounding box center [475, 299] width 35 height 9
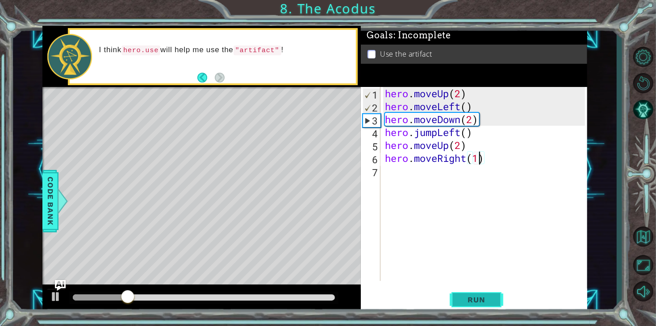
click at [468, 299] on span "Run" at bounding box center [475, 299] width 35 height 9
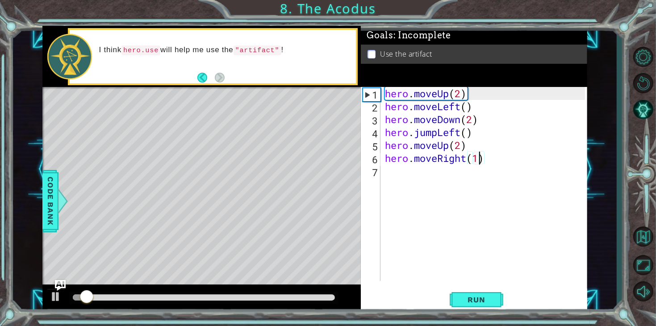
click at [395, 170] on div "hero . moveUp ( 2 ) hero . moveLeft ( ) hero . moveDown ( 2 ) hero . jumpLeft (…" at bounding box center [486, 197] width 206 height 220
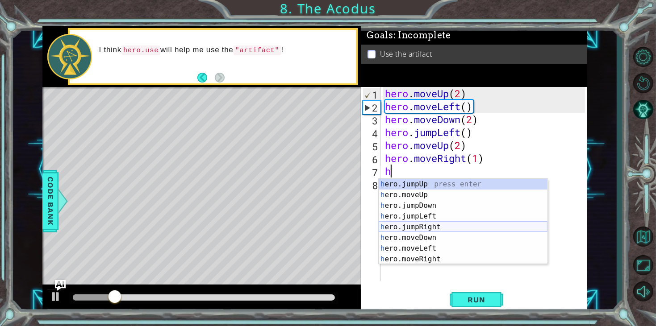
scroll to position [10, 0]
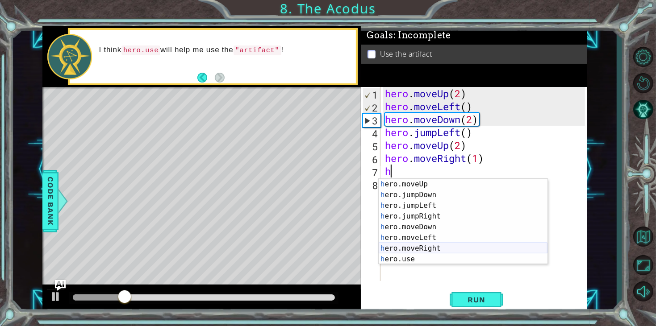
click at [437, 253] on div "h ero.moveUp press enter h ero.jumpDown press enter h ero.jumpLeft press enter …" at bounding box center [462, 232] width 169 height 107
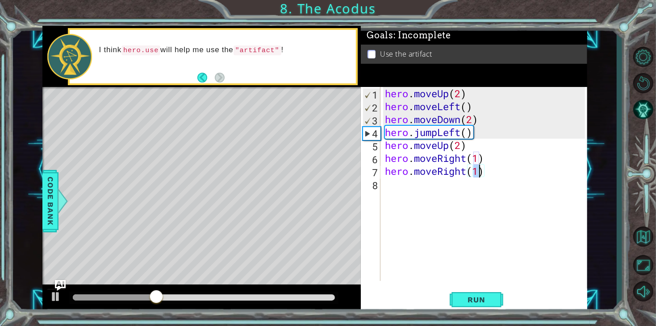
click at [487, 174] on div "hero . moveUp ( 2 ) hero . moveLeft ( ) hero . moveDown ( 2 ) hero . jumpLeft (…" at bounding box center [486, 197] width 206 height 220
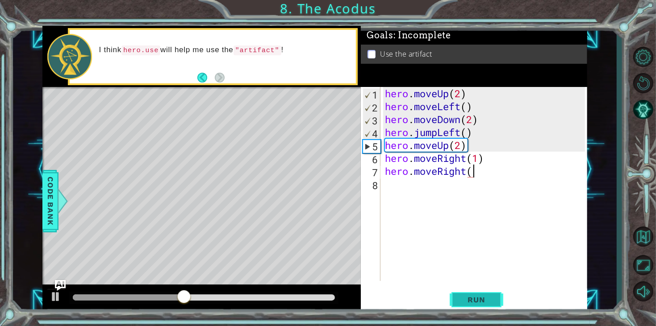
click at [482, 301] on span "Run" at bounding box center [475, 299] width 35 height 9
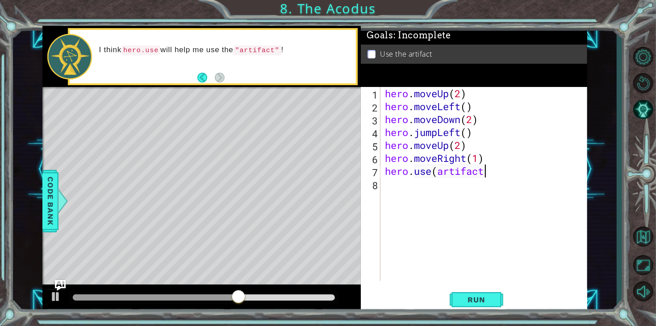
scroll to position [0, 4]
click at [484, 291] on button "Run" at bounding box center [476, 300] width 54 height 23
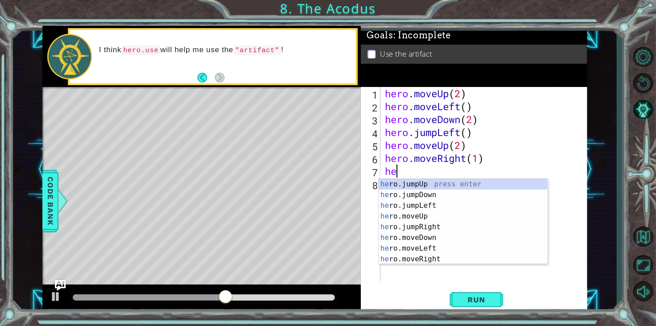
scroll to position [0, 0]
type textarea "h"
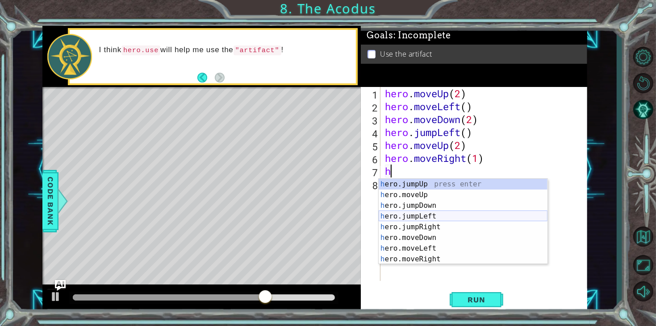
scroll to position [10, 0]
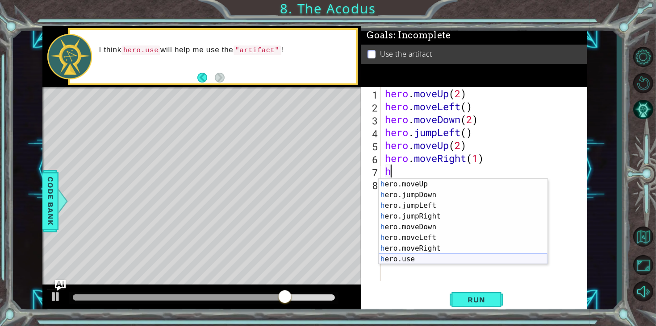
click at [427, 261] on div "h ero.moveUp press enter h ero.jumpDown press enter h ero.jumpLeft press enter …" at bounding box center [462, 232] width 169 height 107
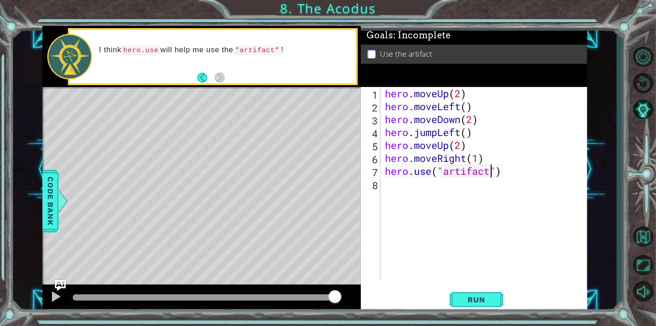
scroll to position [0, 5]
type textarea "hero.use("artifact")"
click at [478, 292] on button "Run" at bounding box center [476, 300] width 54 height 23
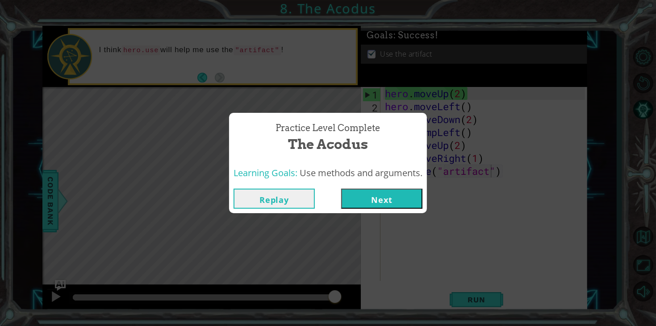
click at [380, 199] on button "Next" at bounding box center [381, 199] width 81 height 20
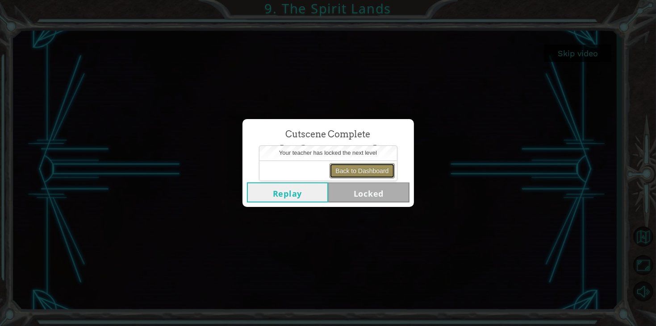
click at [369, 168] on button "Back to Dashboard" at bounding box center [361, 170] width 65 height 15
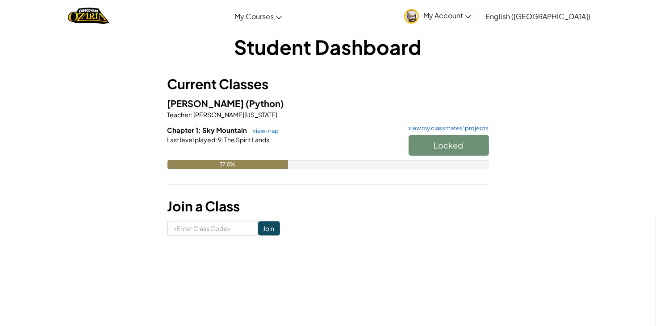
scroll to position [12, 0]
